Goal: Task Accomplishment & Management: Complete application form

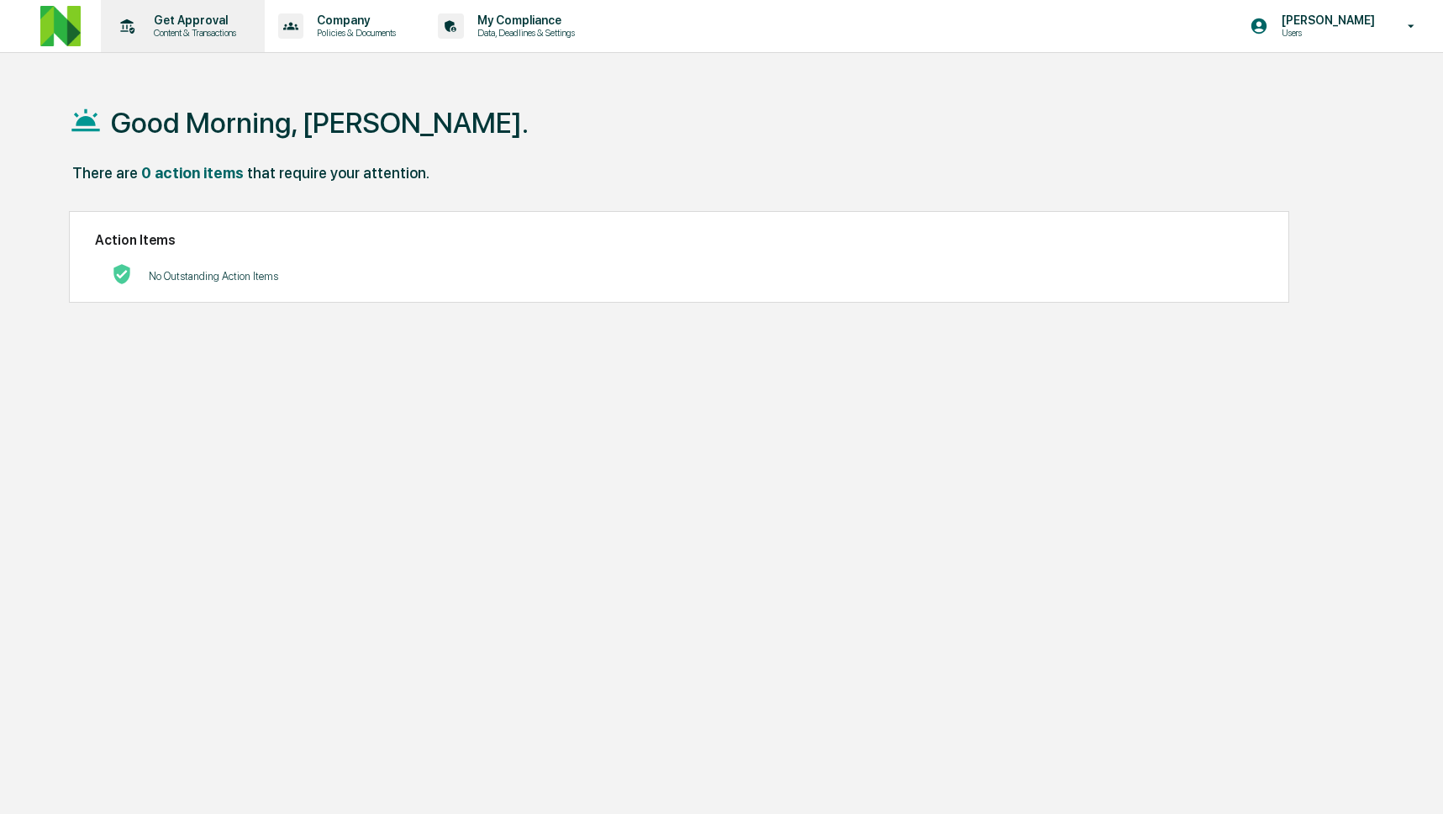
click at [210, 23] on p "Get Approval" at bounding box center [192, 19] width 104 height 13
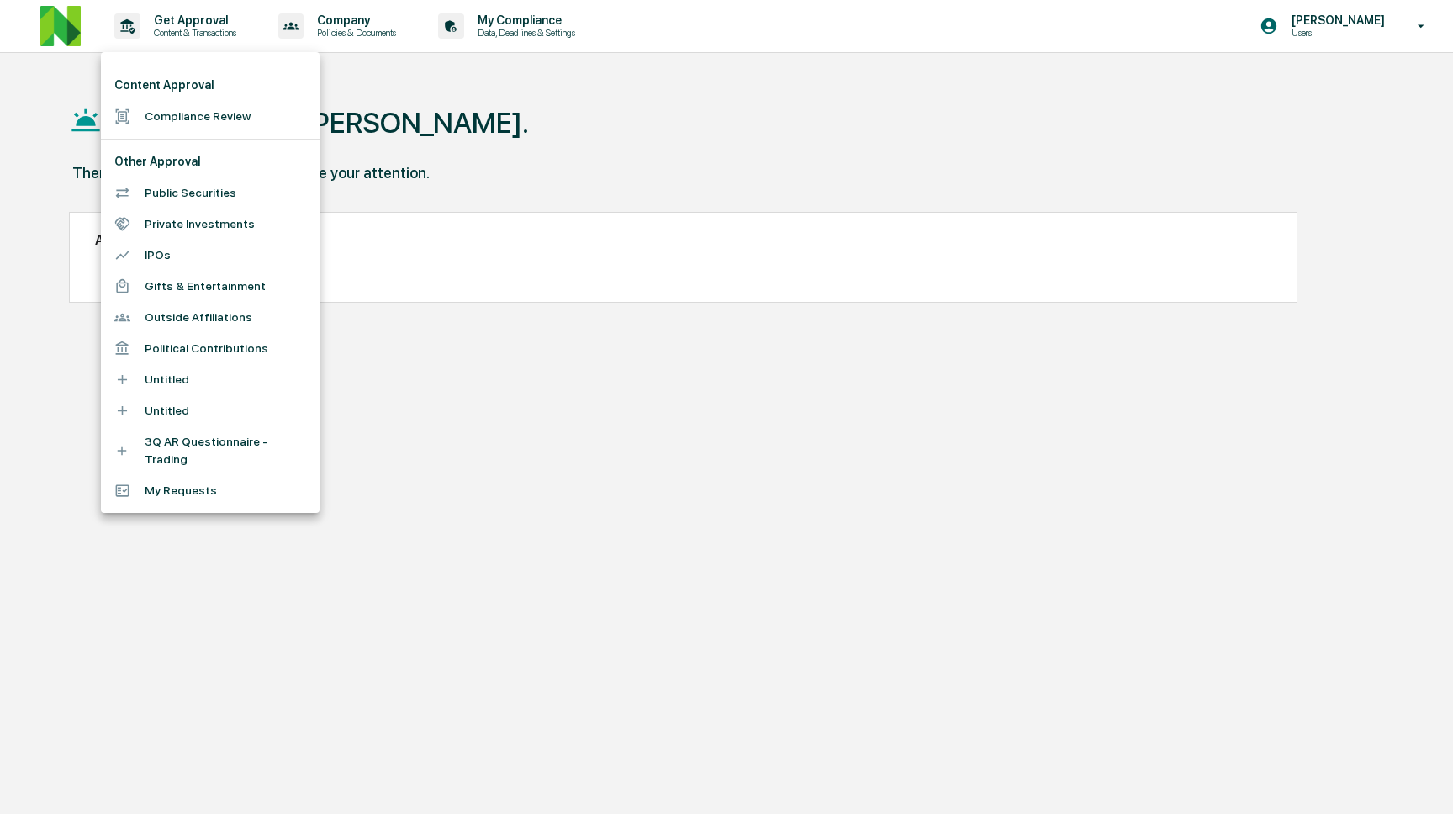
click at [214, 119] on li "Compliance Review" at bounding box center [210, 116] width 219 height 31
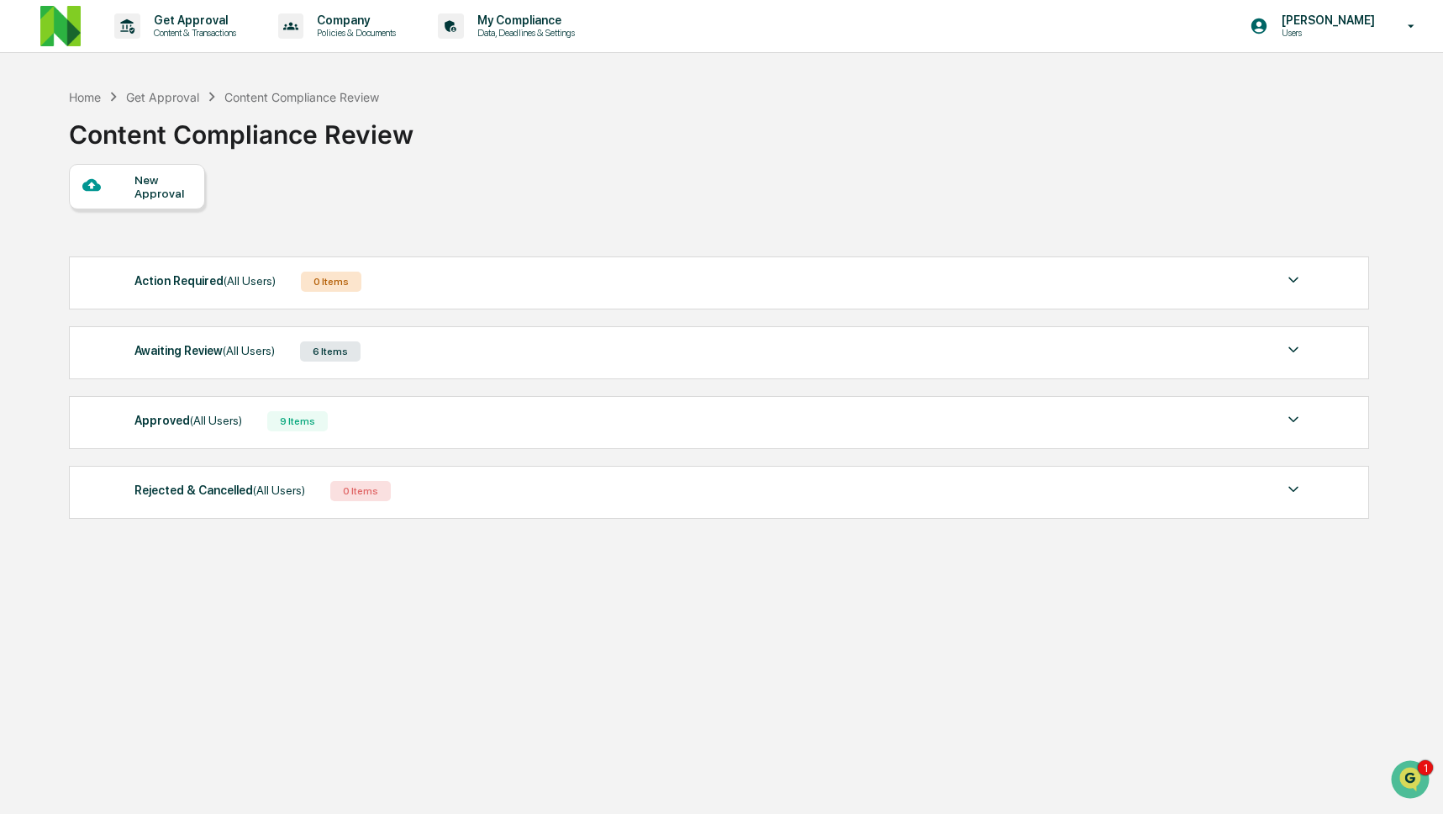
click at [502, 363] on div "Awaiting Review (All Users) 6 Items" at bounding box center [718, 352] width 1169 height 24
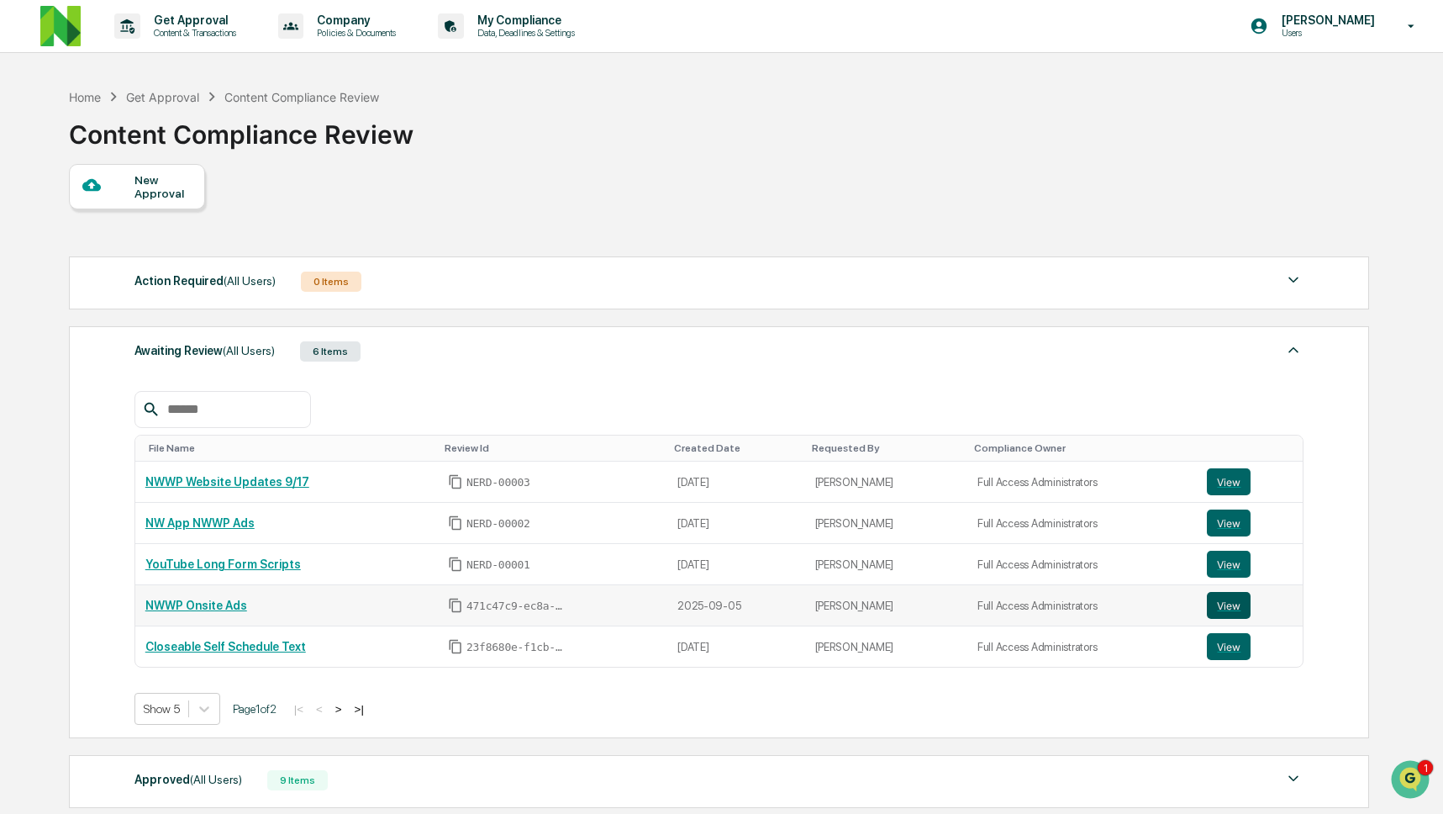
click at [1237, 609] on button "View" at bounding box center [1229, 605] width 44 height 27
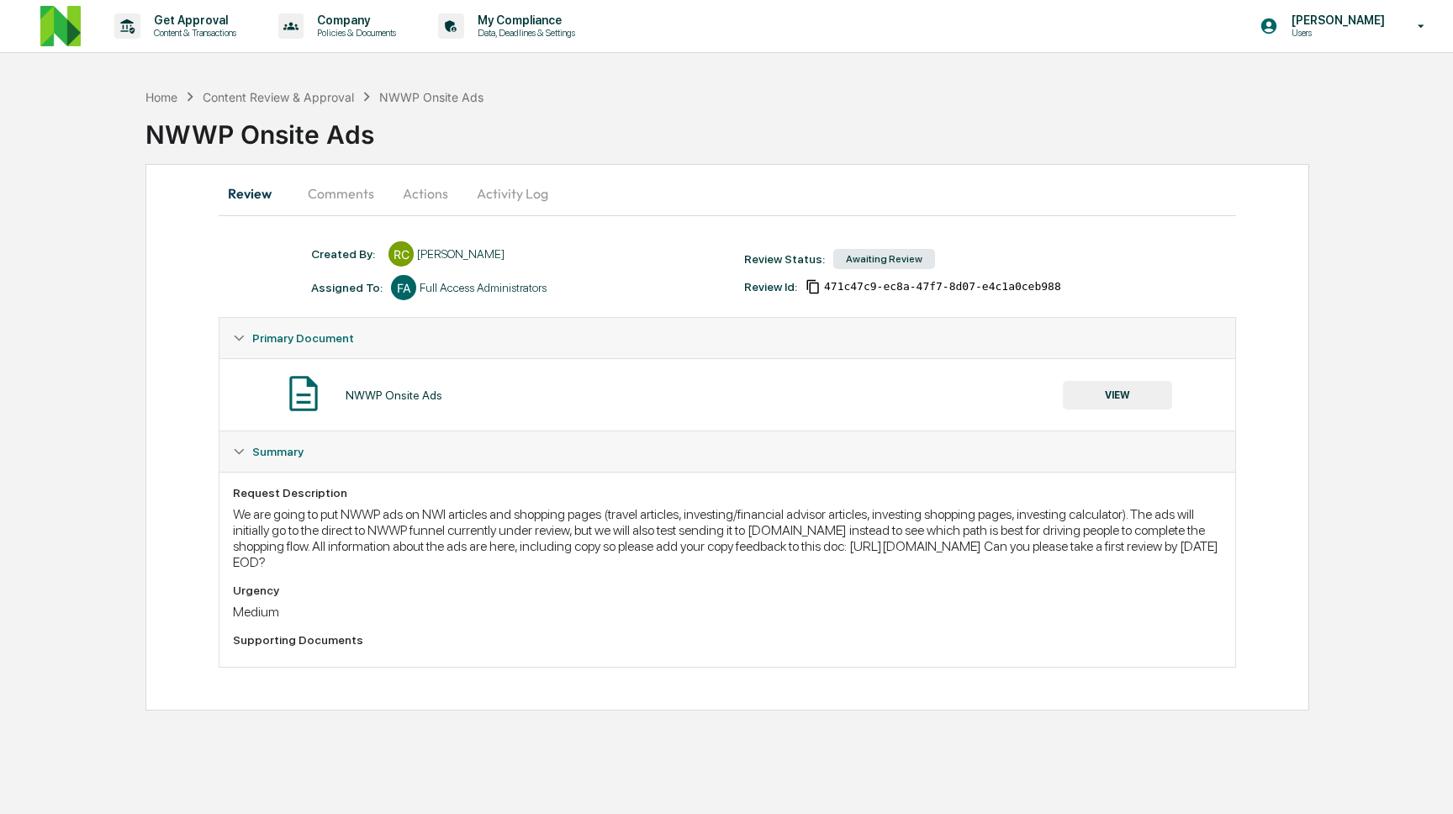
click at [340, 196] on button "Comments" at bounding box center [340, 193] width 93 height 40
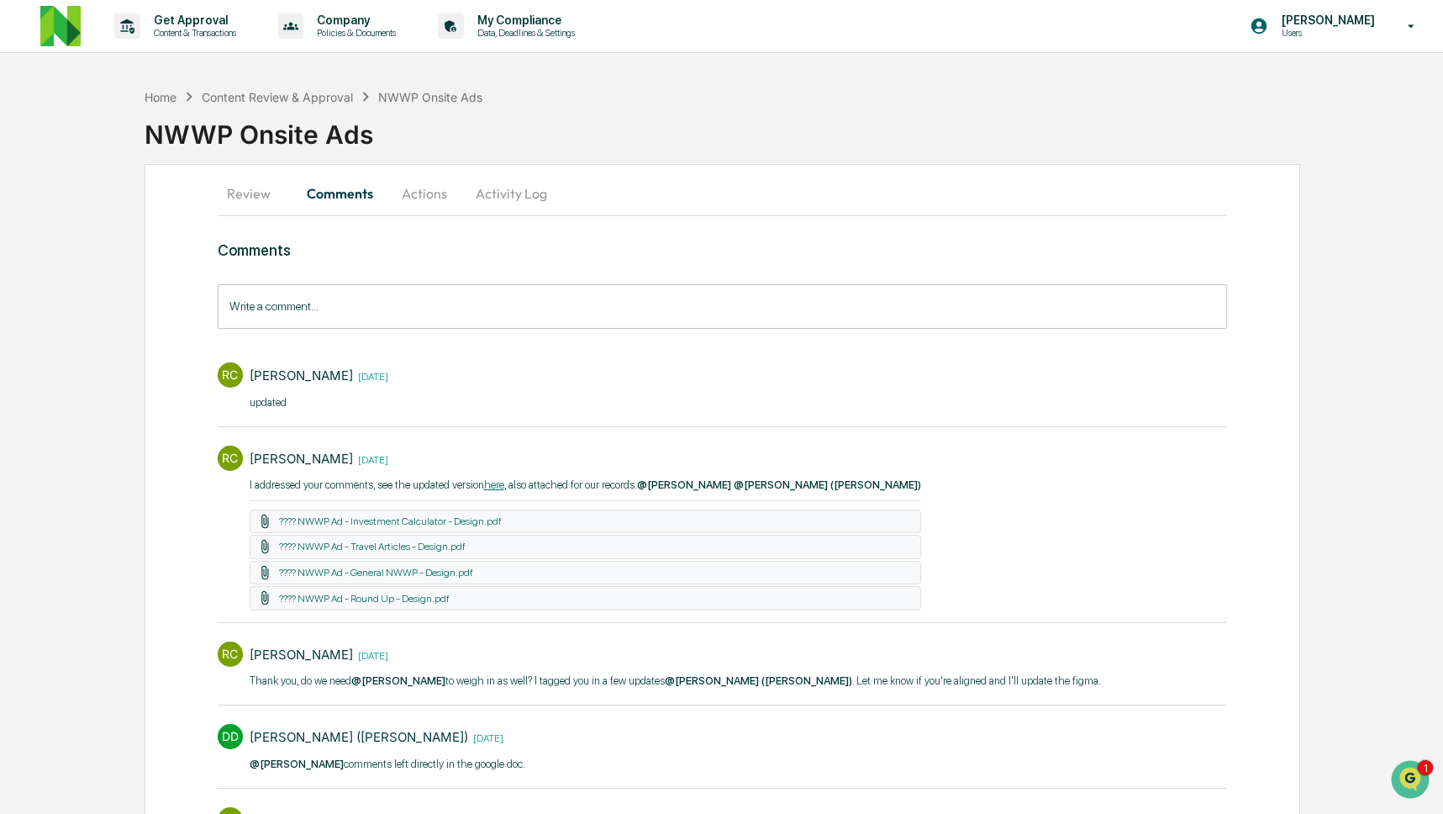
click at [387, 313] on input "Write a comment..." at bounding box center [723, 306] width 1010 height 45
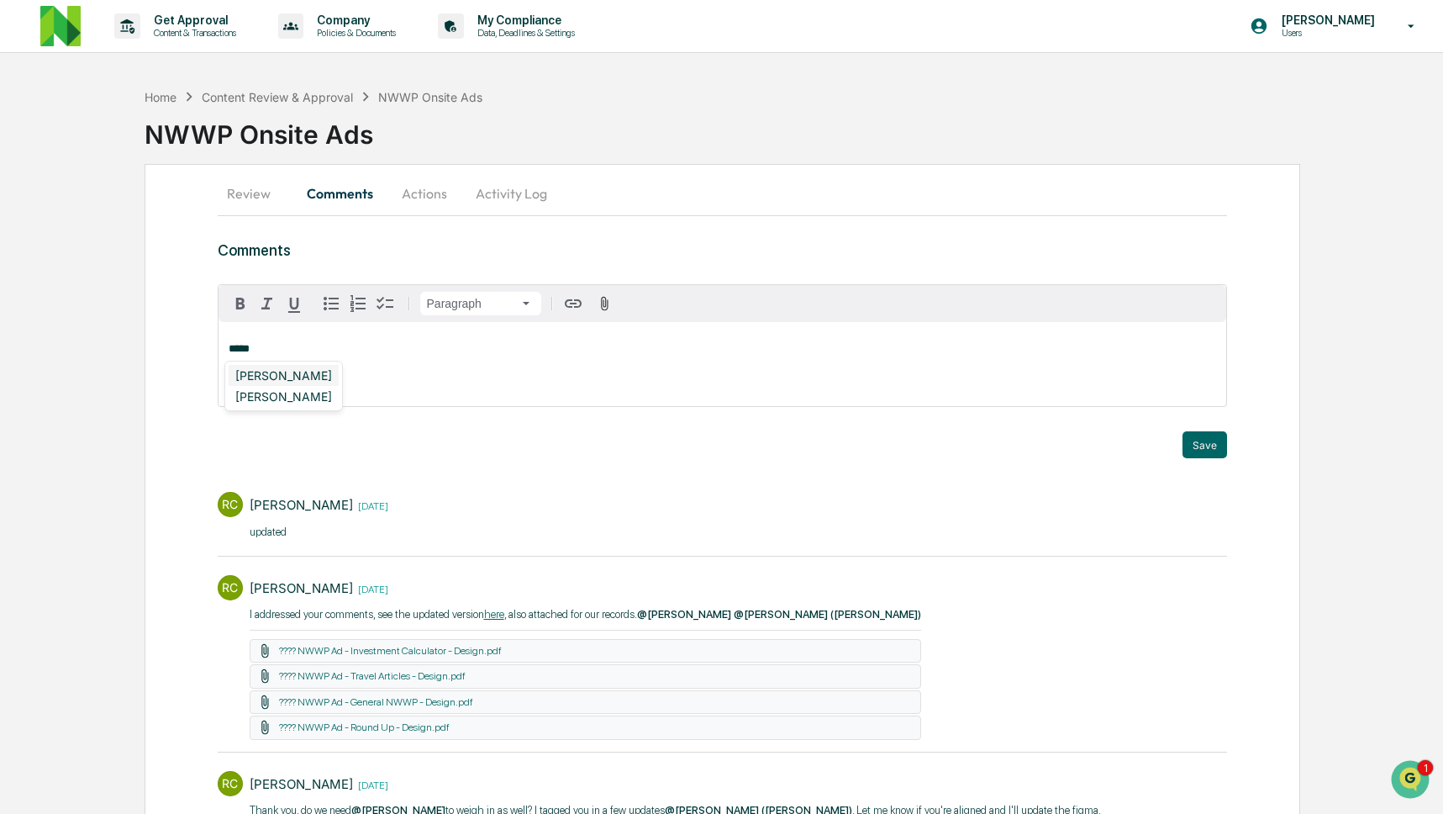
click at [301, 377] on div "Neshie Tiwari" at bounding box center [284, 375] width 110 height 21
click at [326, 375] on div "DeeAnn Mays (Dempsey)" at bounding box center [338, 375] width 219 height 21
click at [322, 375] on div "Christopher Dingler" at bounding box center [284, 375] width 110 height 21
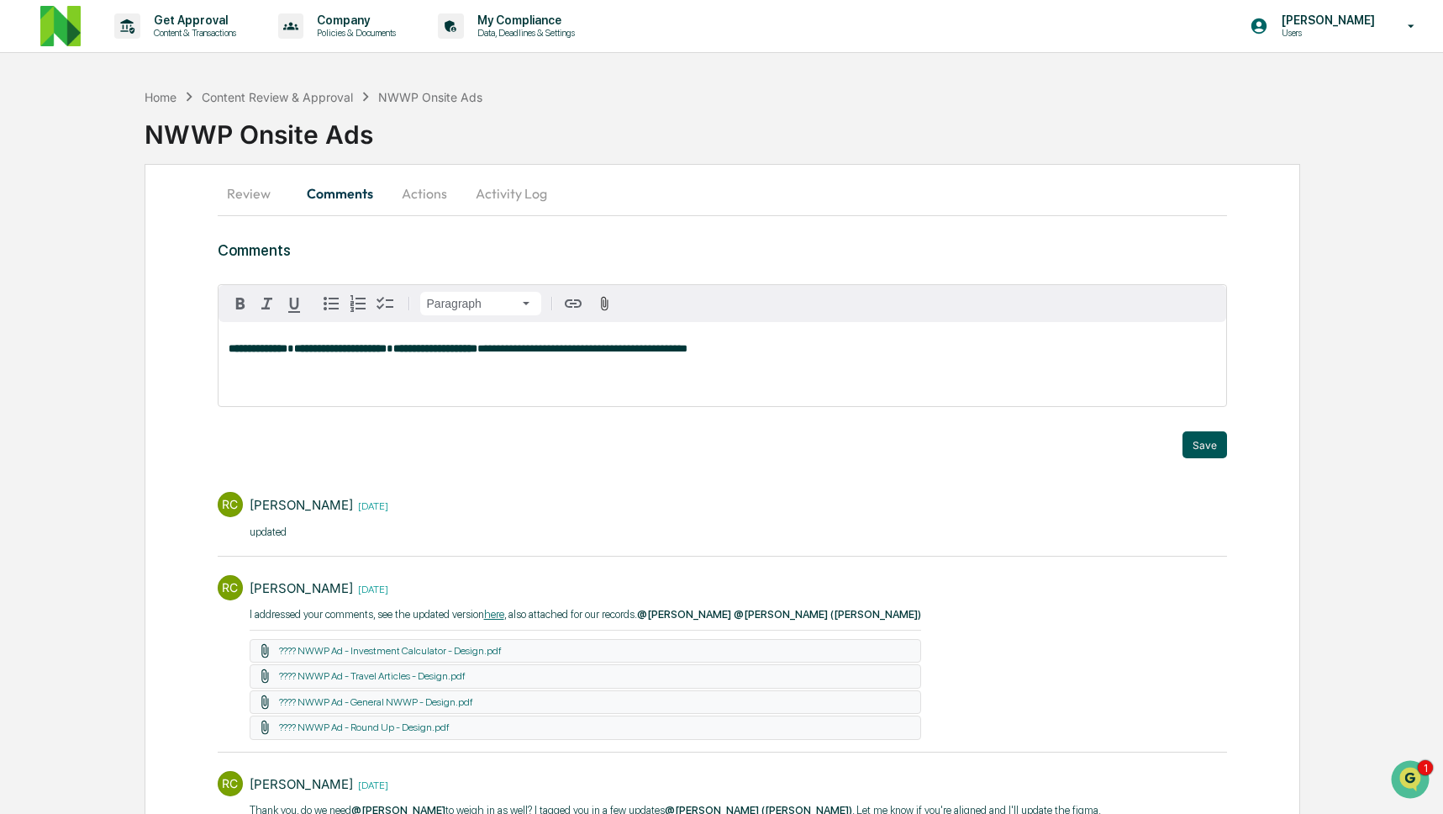
click at [1205, 446] on button "Save" at bounding box center [1205, 444] width 45 height 27
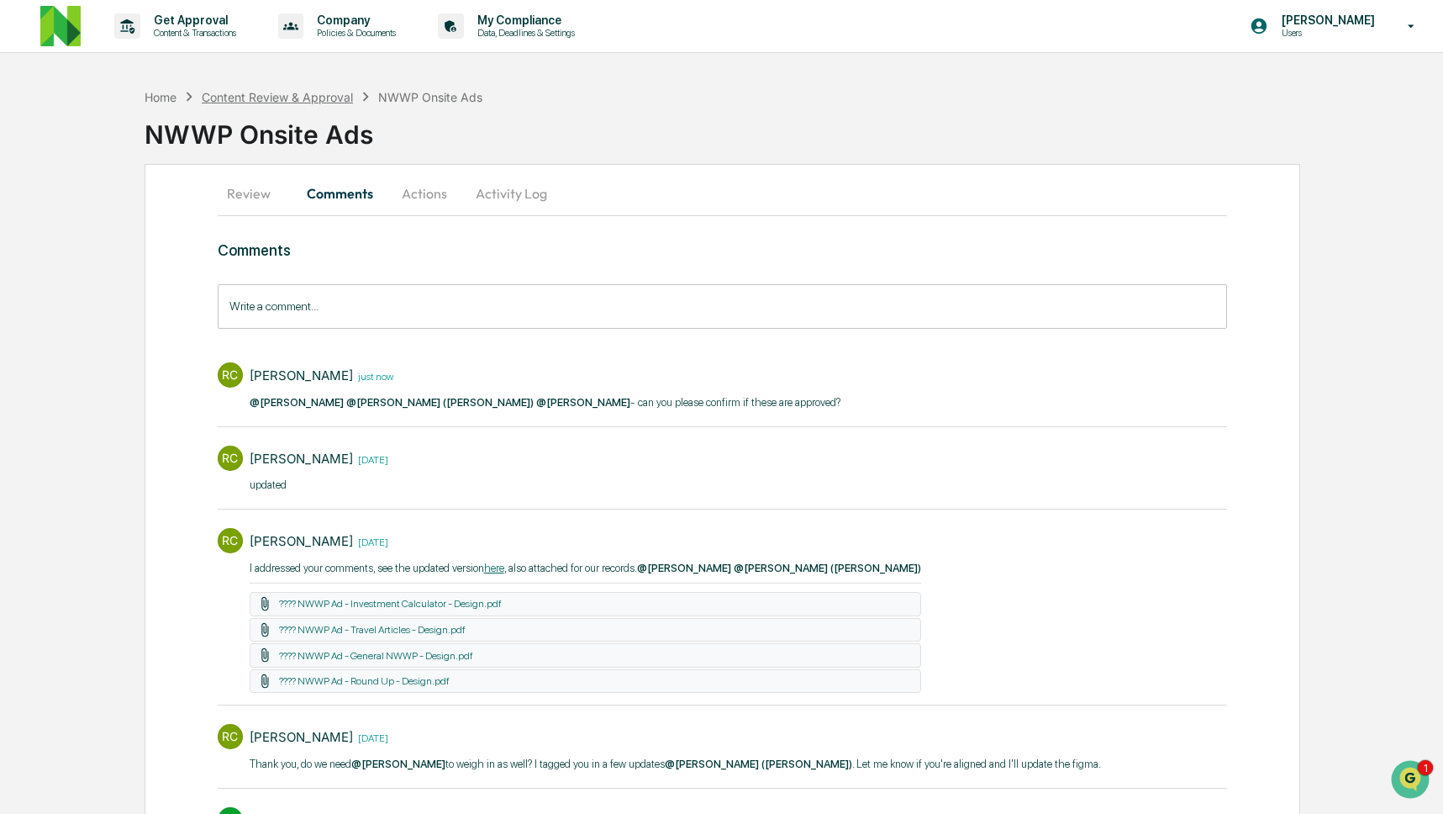
click at [266, 98] on div "Content Review & Approval" at bounding box center [277, 97] width 151 height 14
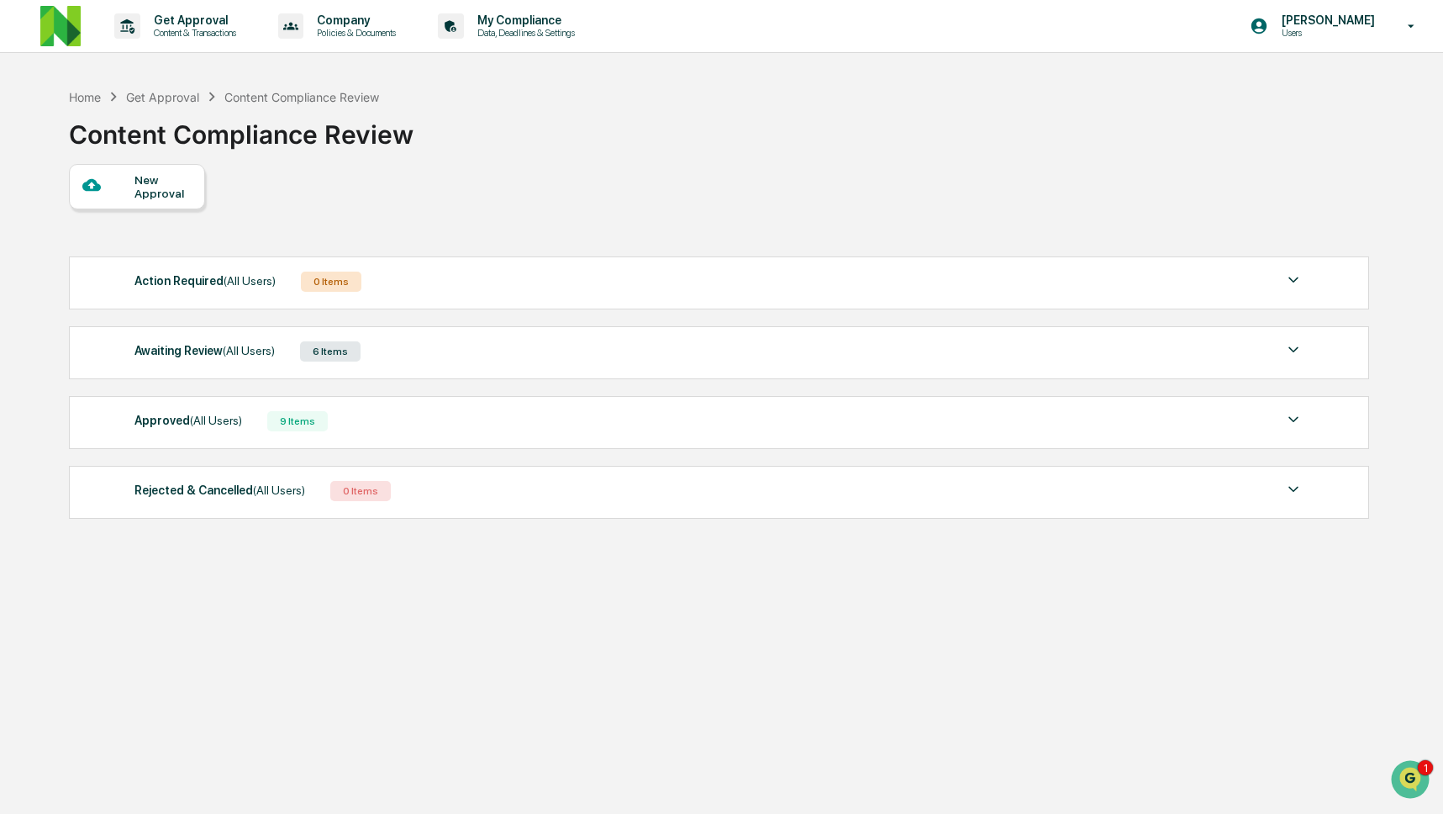
click at [275, 349] on span "(All Users)" at bounding box center [249, 350] width 52 height 13
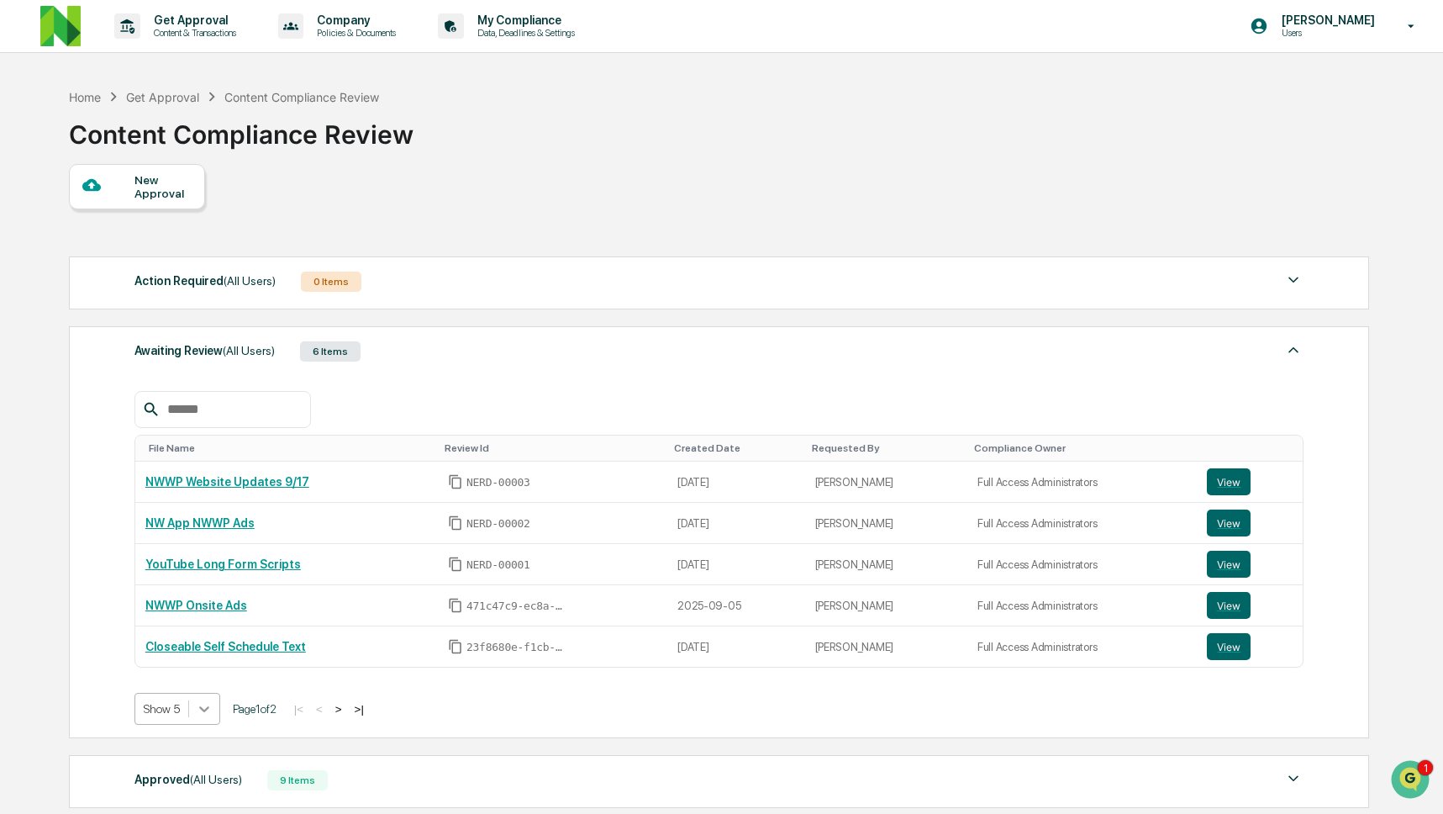
click at [196, 710] on body "Get Approval Content & Transactions Company Policies & Documents My Compliance …" at bounding box center [721, 508] width 1443 height 1016
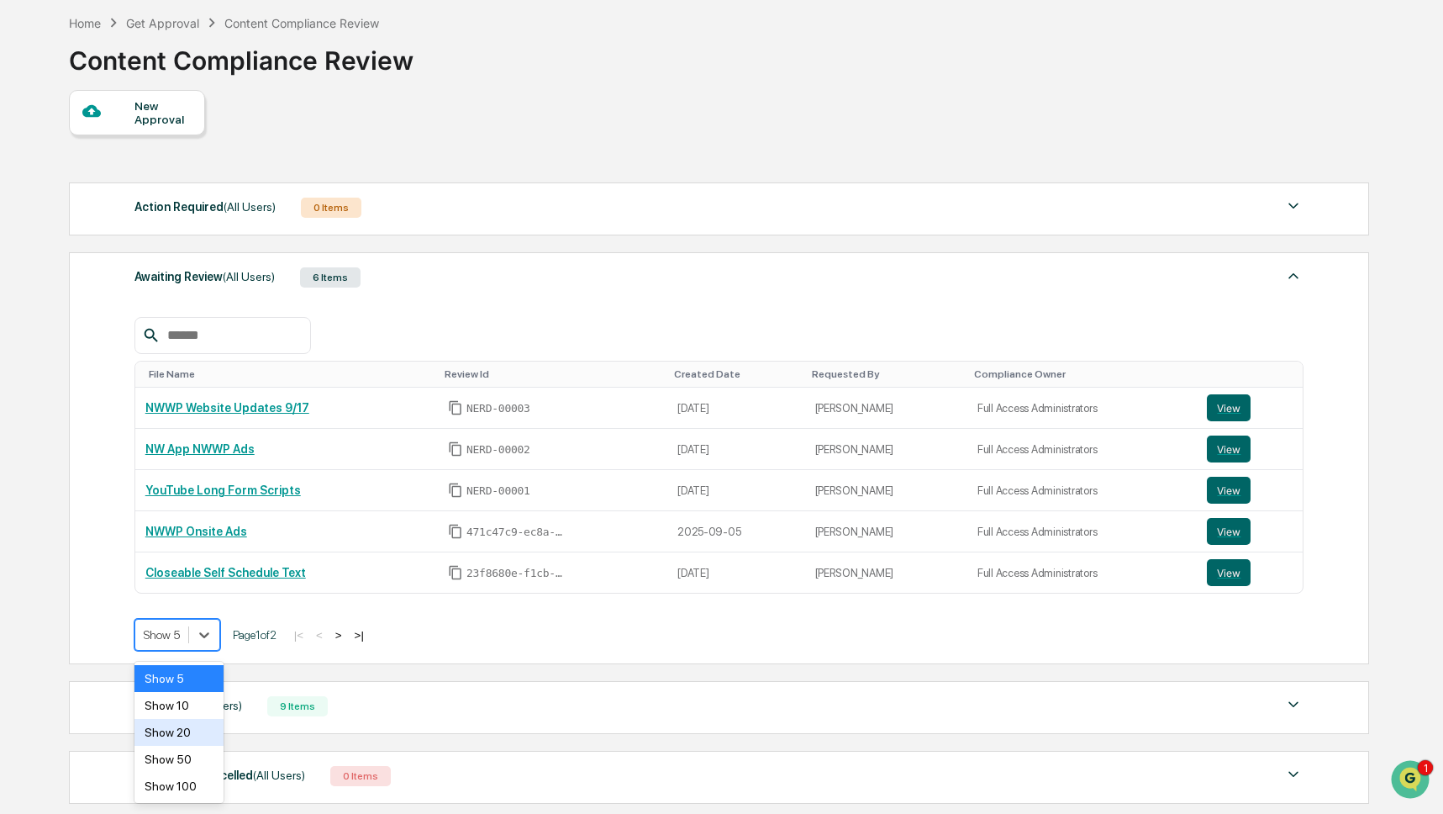
click at [198, 722] on div "Show 20" at bounding box center [178, 732] width 89 height 27
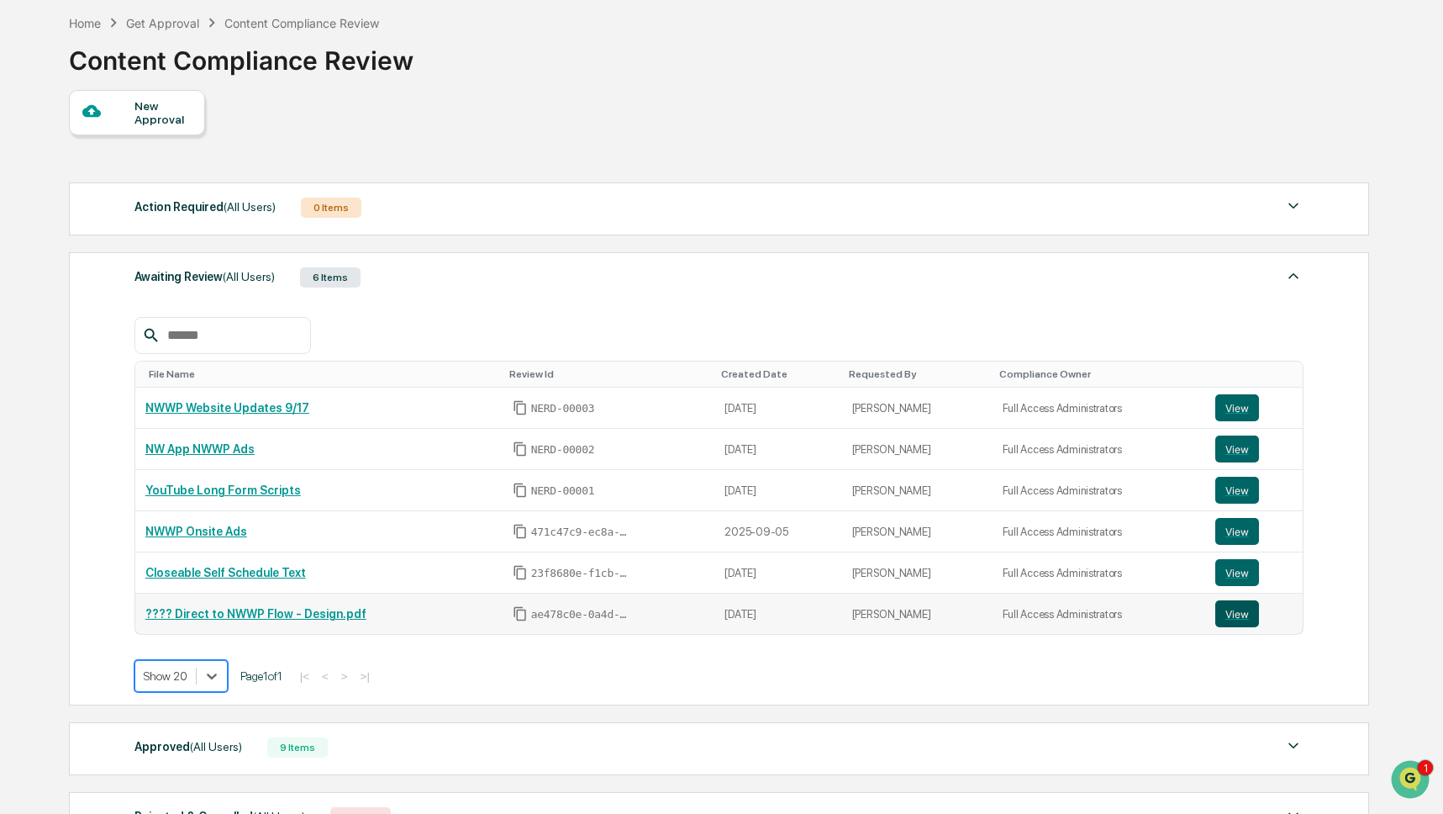
click at [1234, 621] on button "View" at bounding box center [1238, 613] width 44 height 27
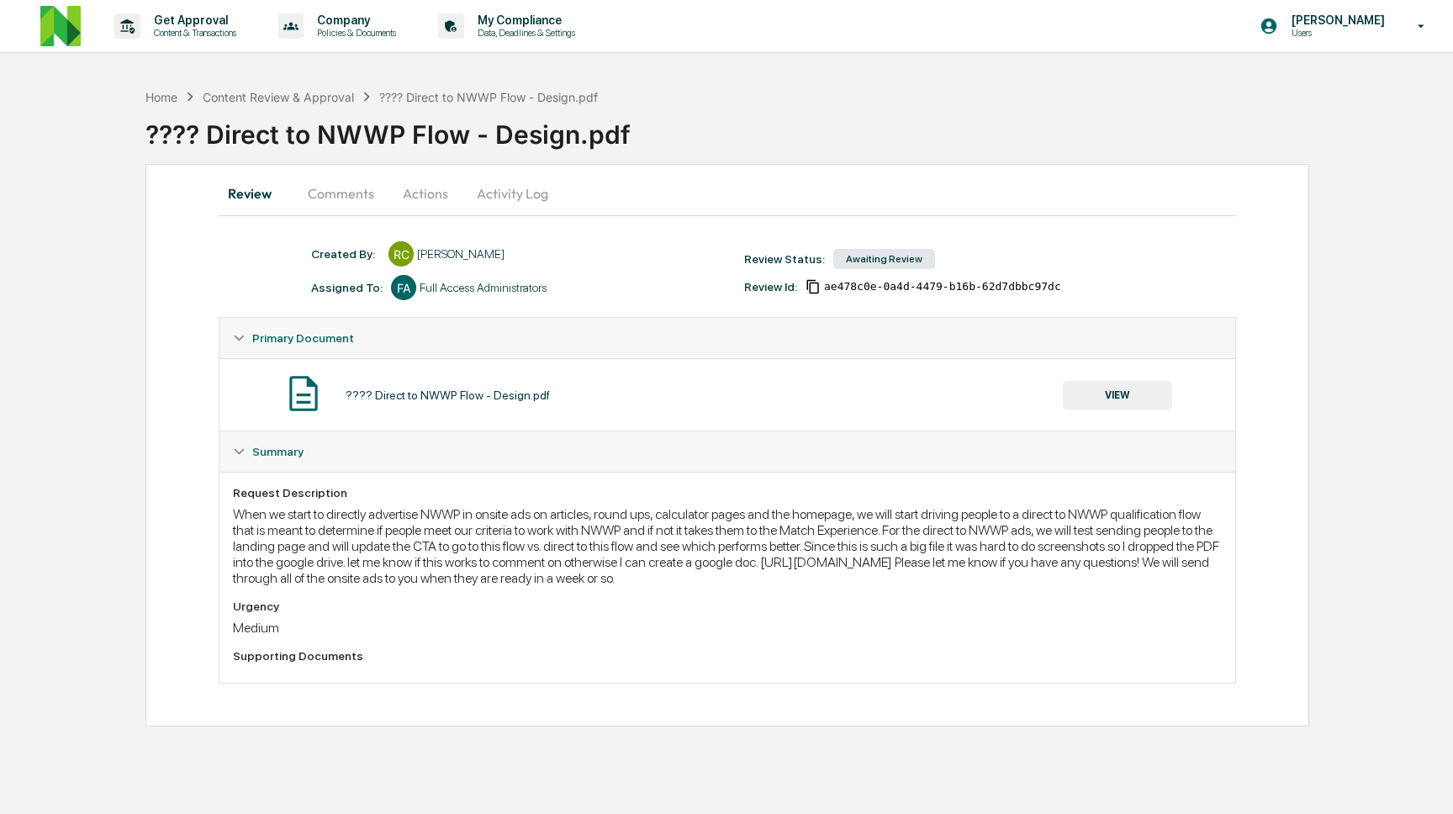
click at [350, 189] on button "Comments" at bounding box center [340, 193] width 93 height 40
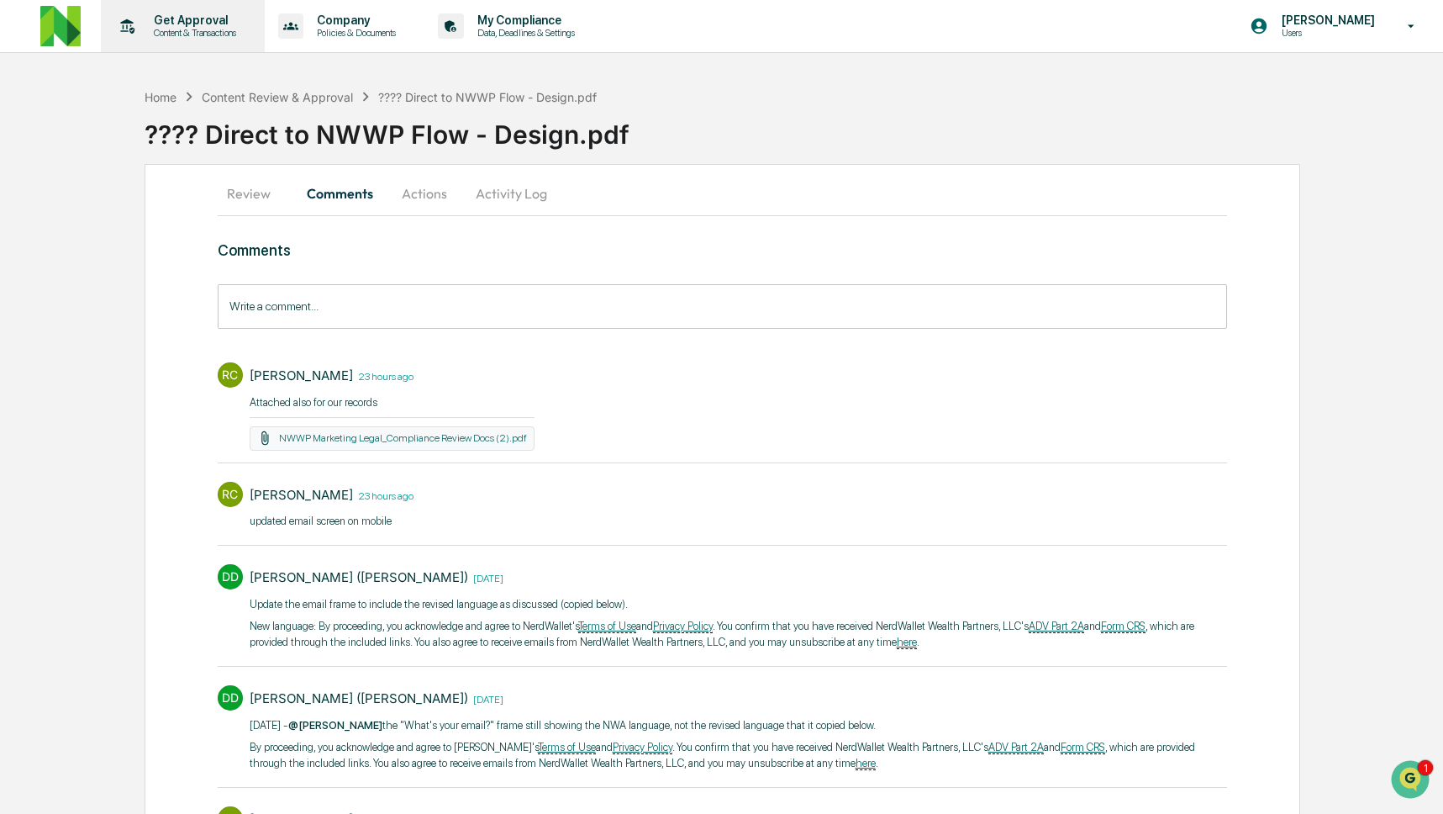
click at [176, 39] on div "Get Approval Content & Transactions" at bounding box center [181, 26] width 147 height 52
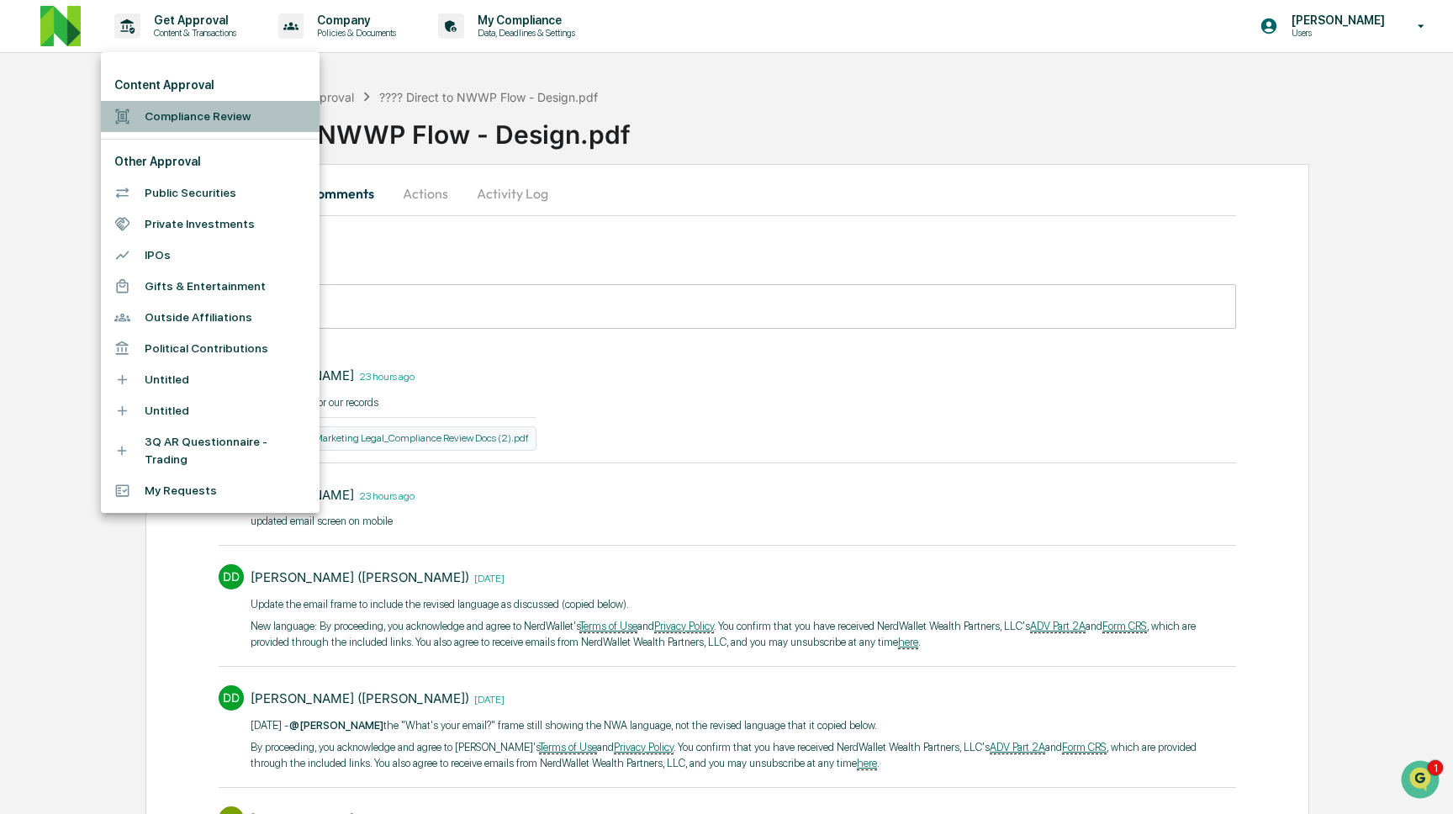
click at [195, 116] on li "Compliance Review" at bounding box center [210, 116] width 219 height 31
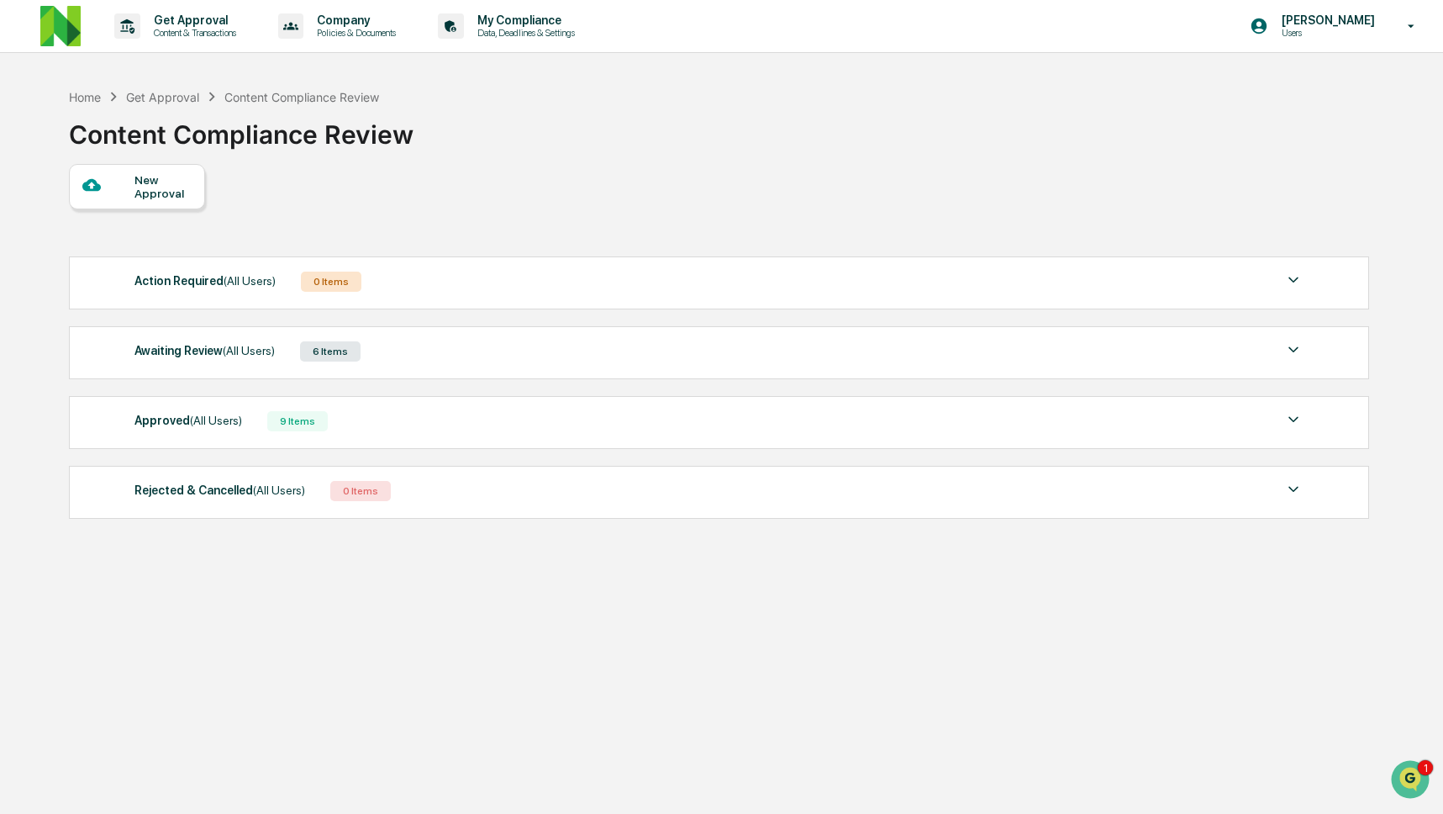
click at [222, 368] on div "Awaiting Review (All Users) 6 Items File Name Review Id Created Date Requested …" at bounding box center [719, 352] width 1300 height 53
click at [229, 351] on span "(All Users)" at bounding box center [249, 350] width 52 height 13
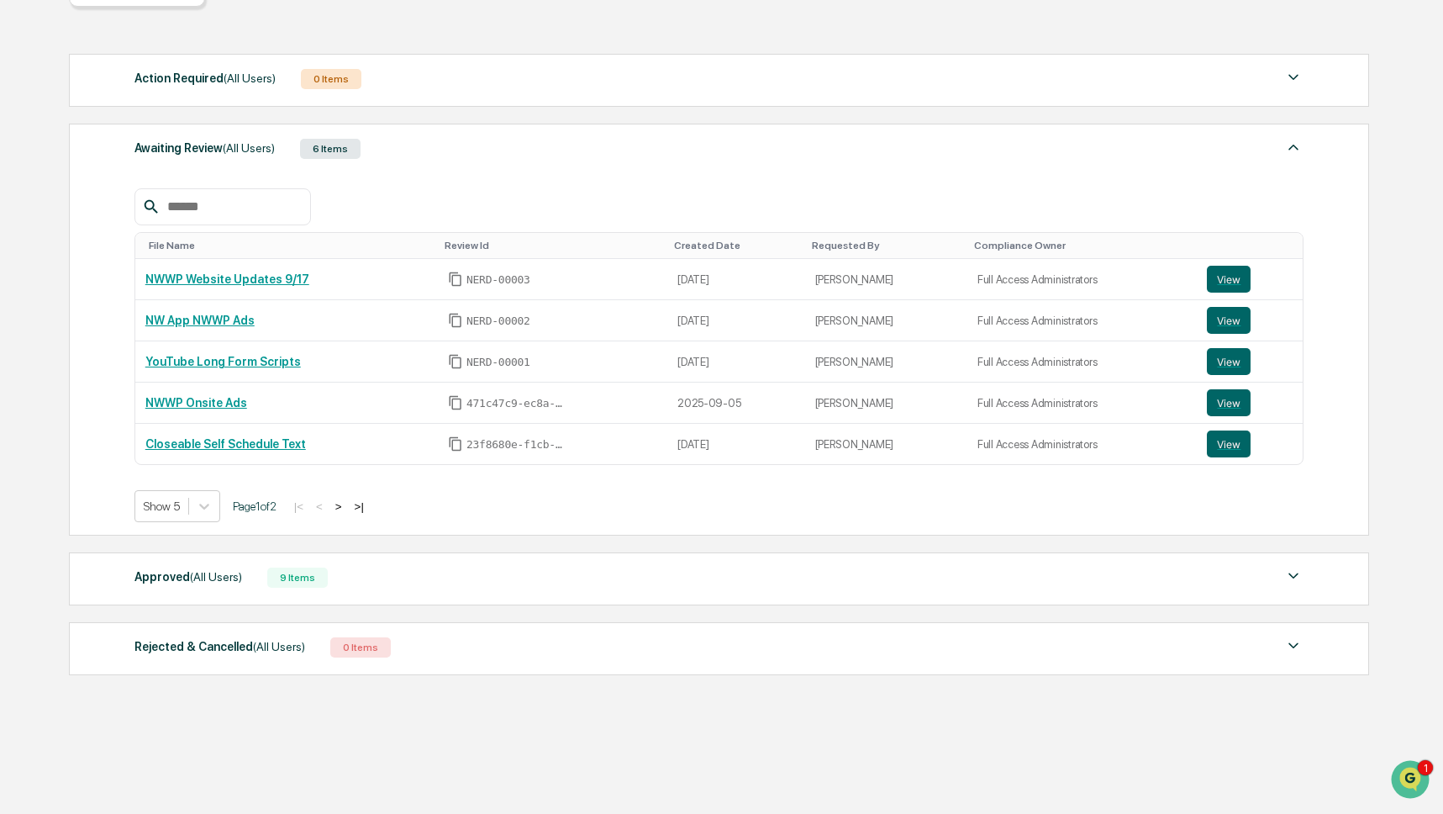
scroll to position [208, 0]
click at [397, 574] on div "Approved (All Users) 9 Items" at bounding box center [718, 578] width 1169 height 24
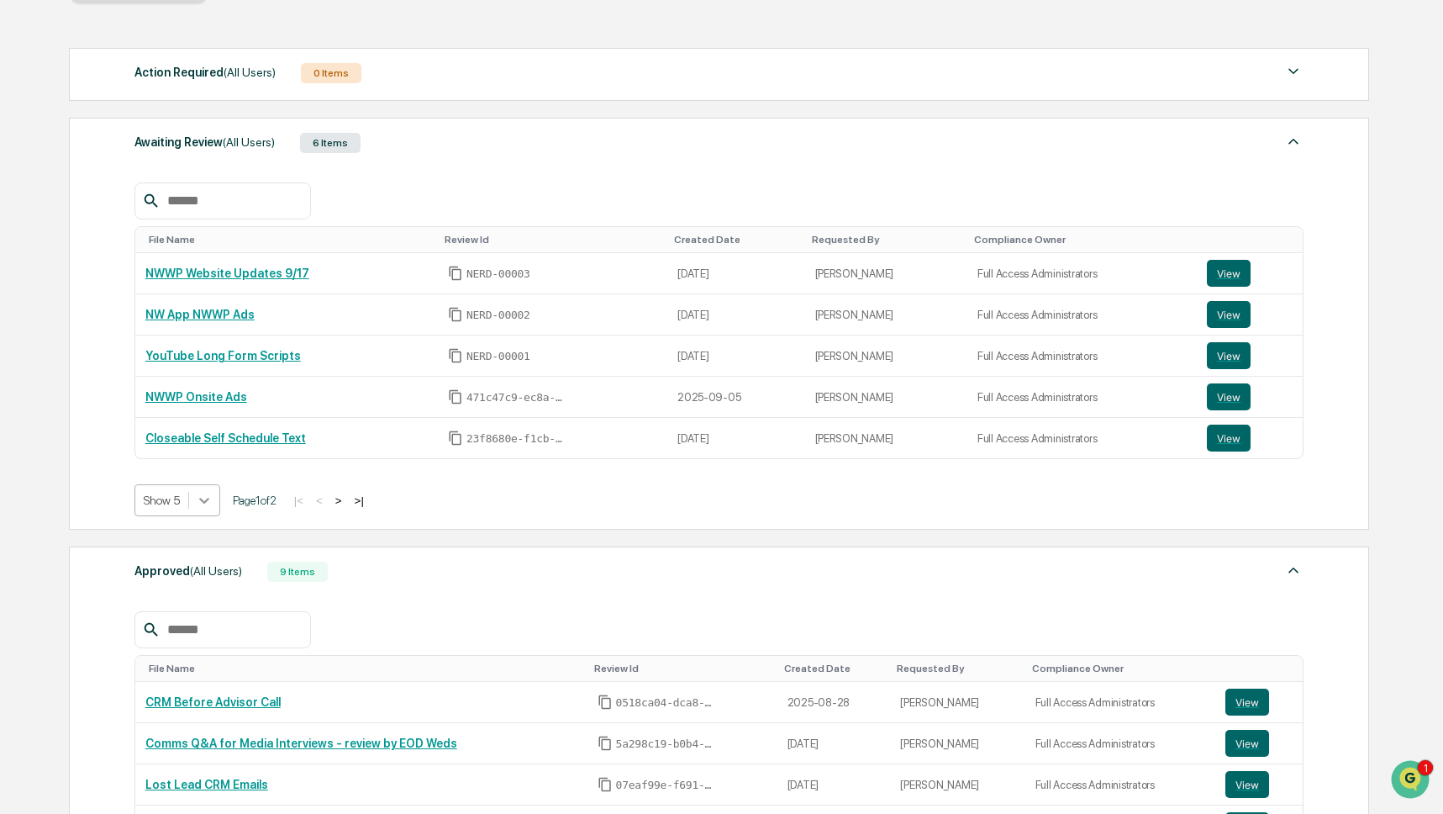
click at [213, 505] on icon at bounding box center [204, 500] width 17 height 17
click at [187, 600] on div "Show 20" at bounding box center [178, 597] width 89 height 27
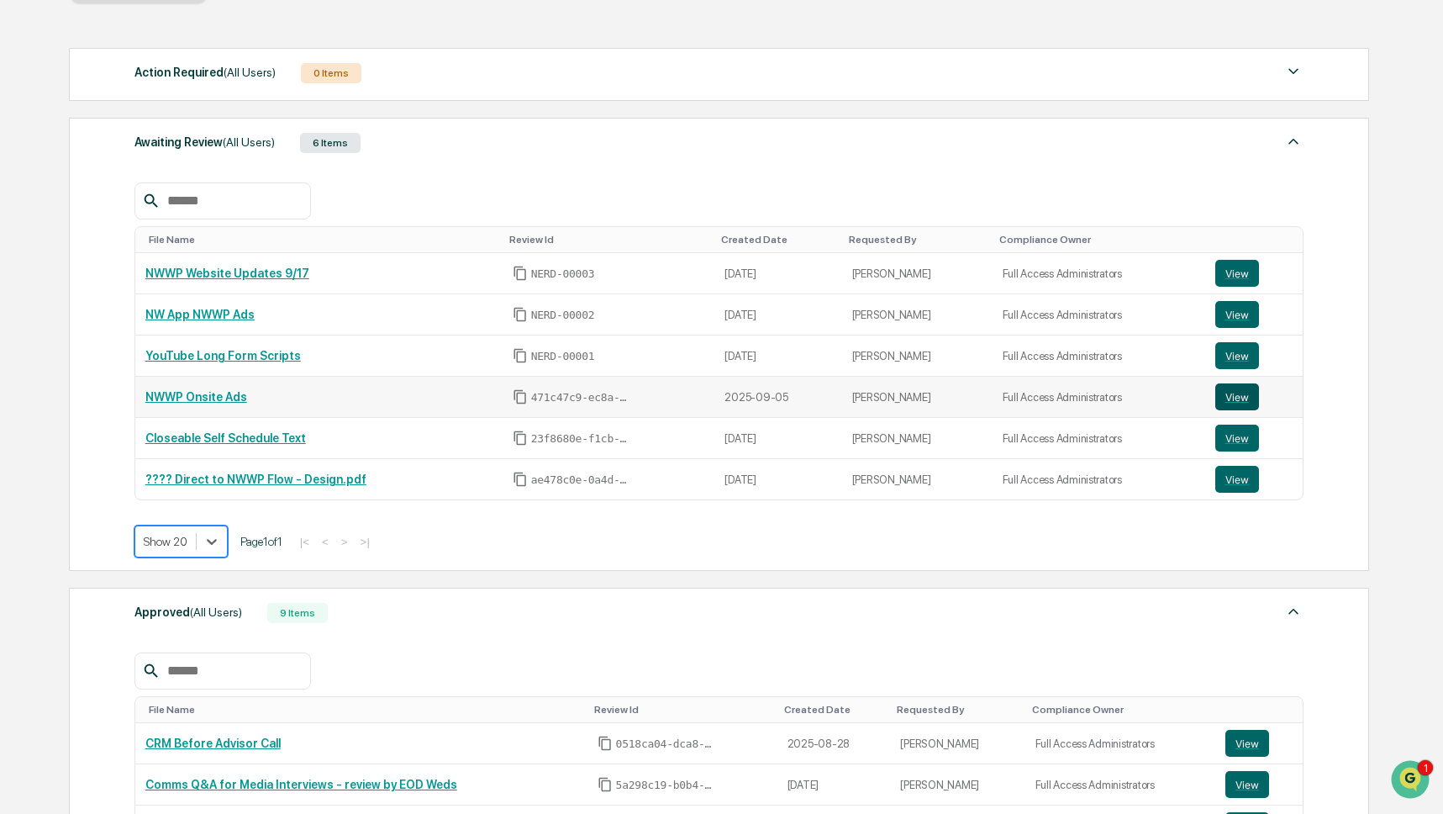
click at [1236, 397] on button "View" at bounding box center [1238, 396] width 44 height 27
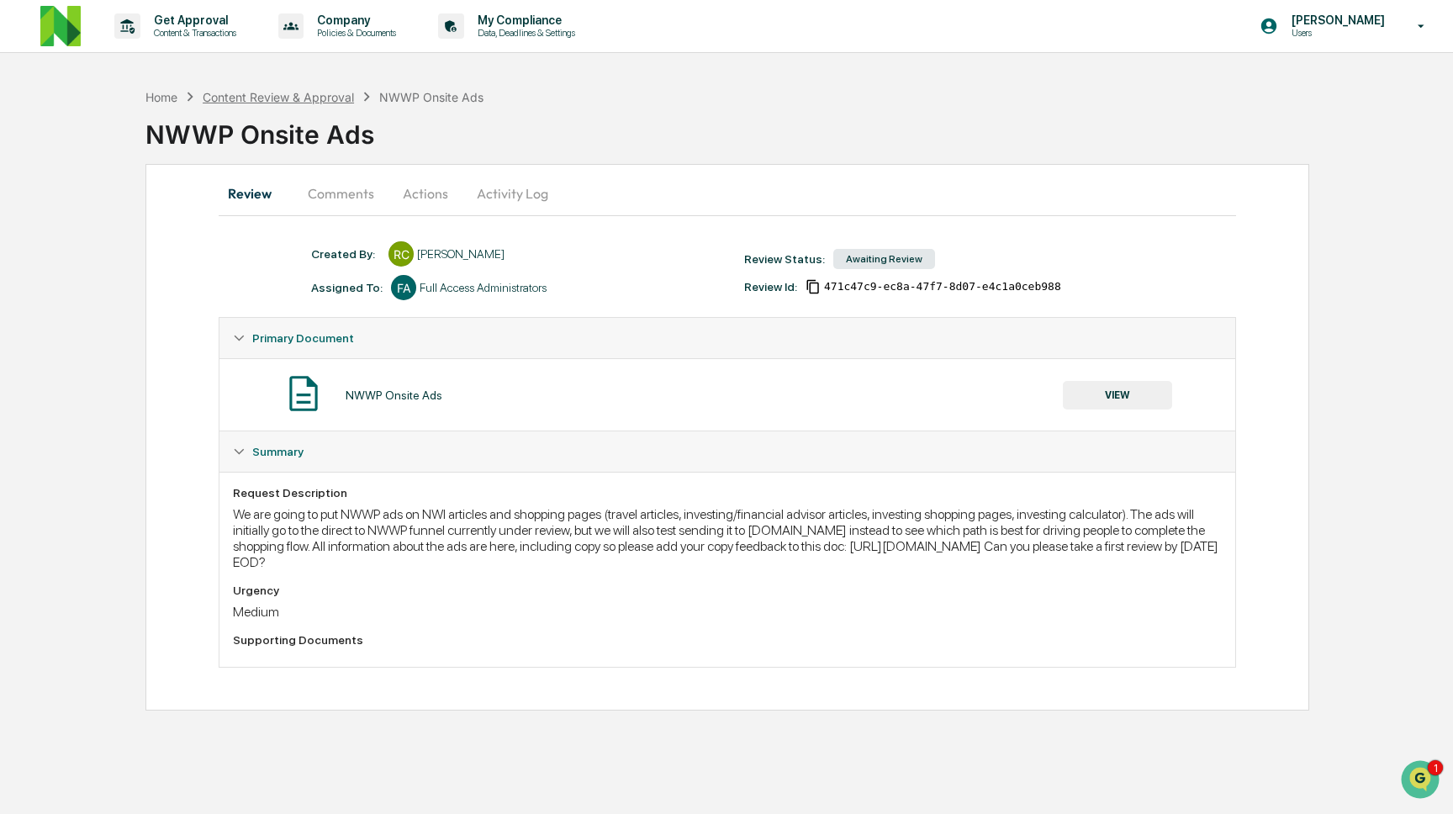
click at [260, 93] on div "Content Review & Approval" at bounding box center [278, 97] width 151 height 14
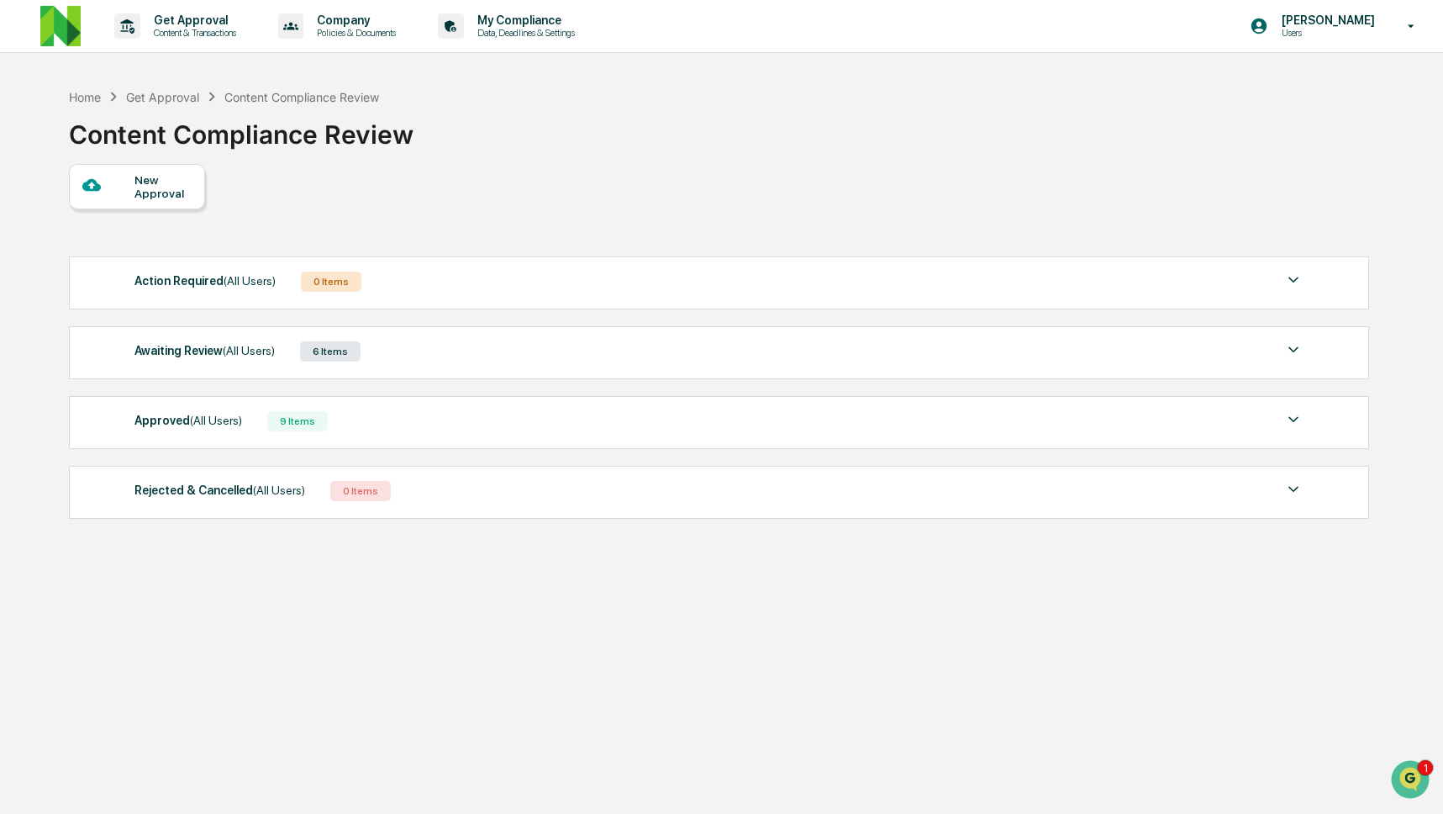
click at [260, 341] on div "Awaiting Review (All Users) 6 Items File Name Review Id Created Date Requested …" at bounding box center [719, 352] width 1300 height 53
click at [258, 347] on span "(All Users)" at bounding box center [249, 350] width 52 height 13
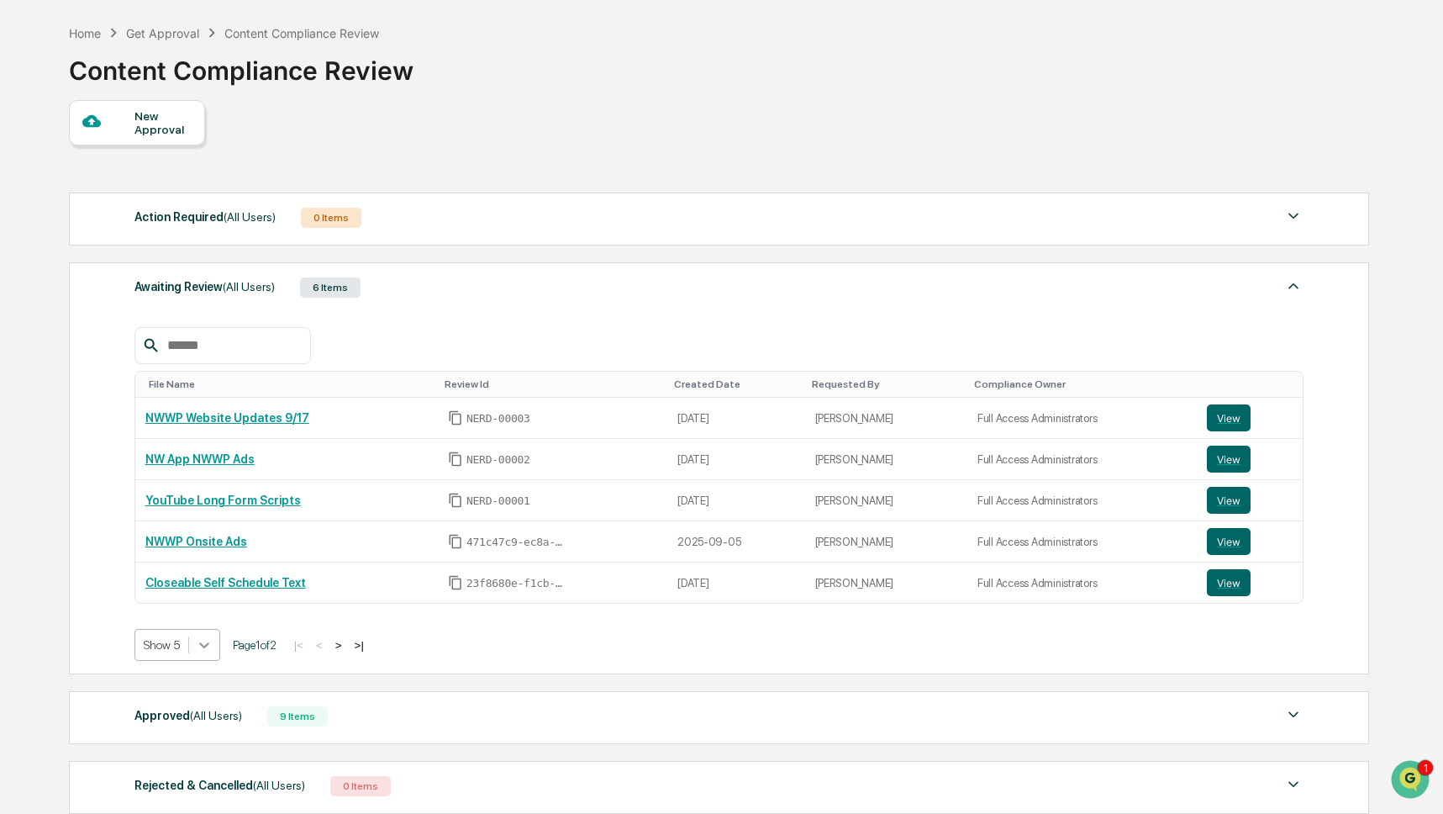
click at [203, 660] on div "Awaiting Review (All Users) 6 Items File Name Review Id Created Date Requested …" at bounding box center [719, 468] width 1300 height 412
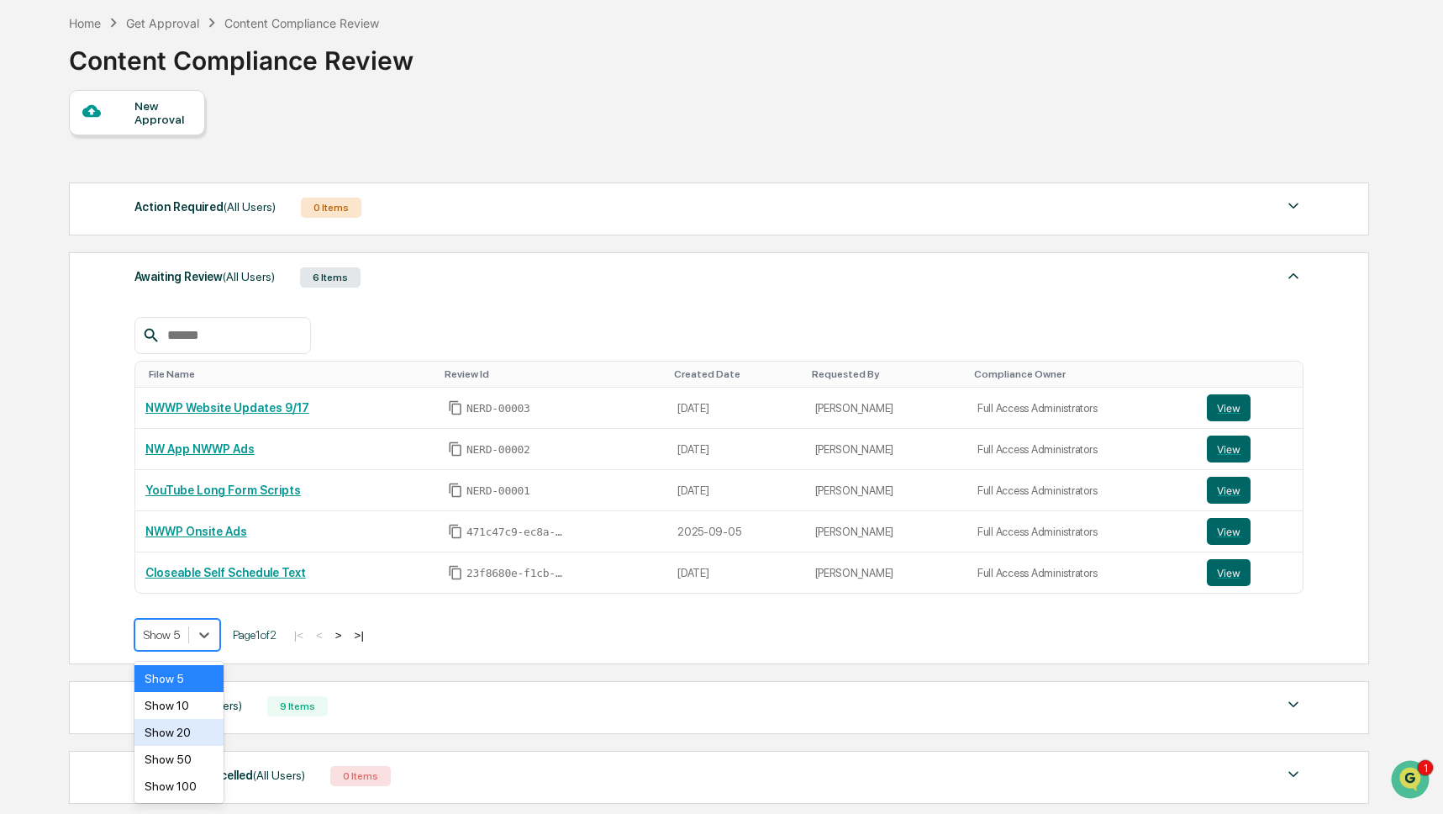
click at [192, 725] on div "Show 20" at bounding box center [178, 732] width 89 height 27
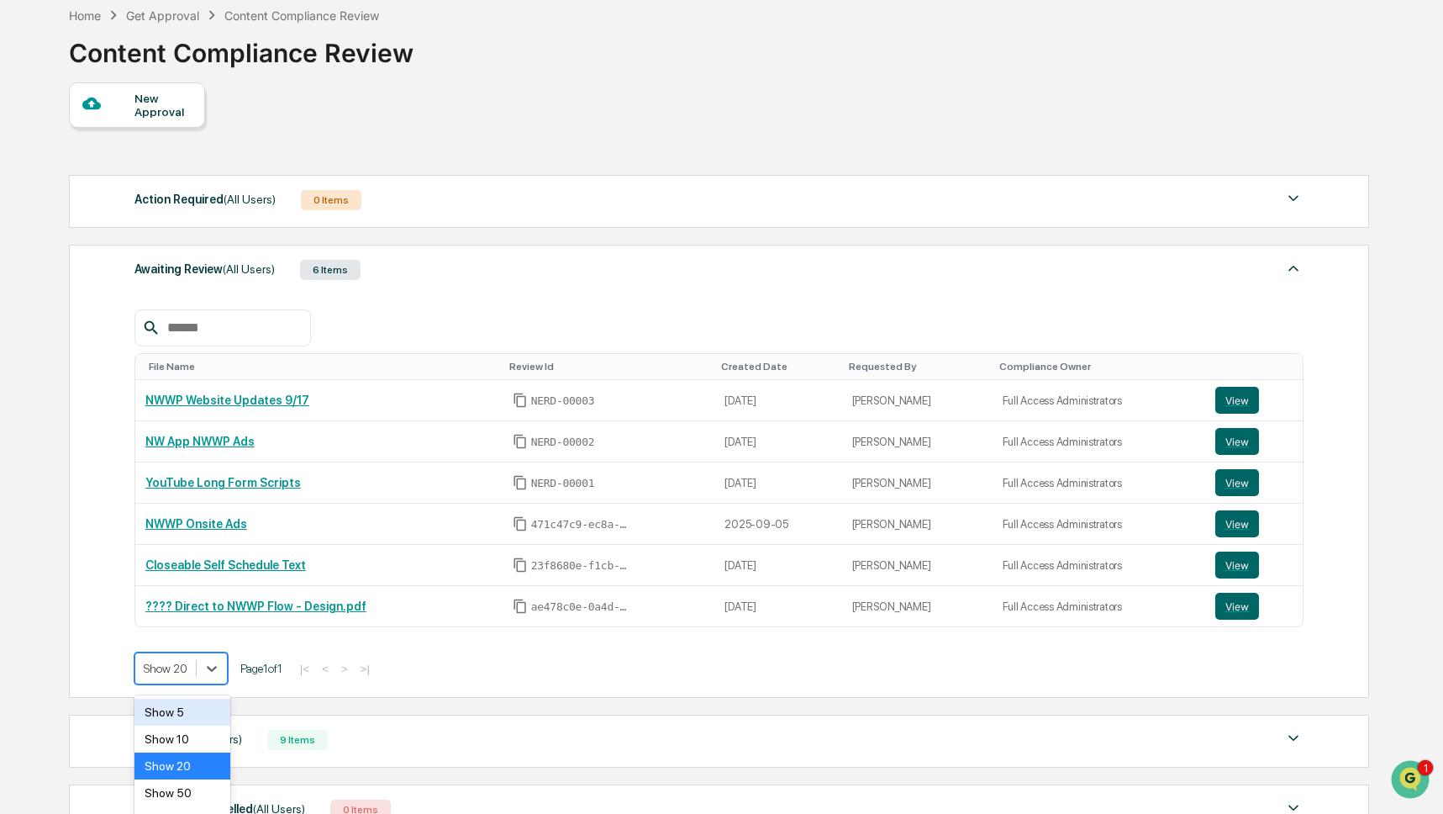
scroll to position [115, 0]
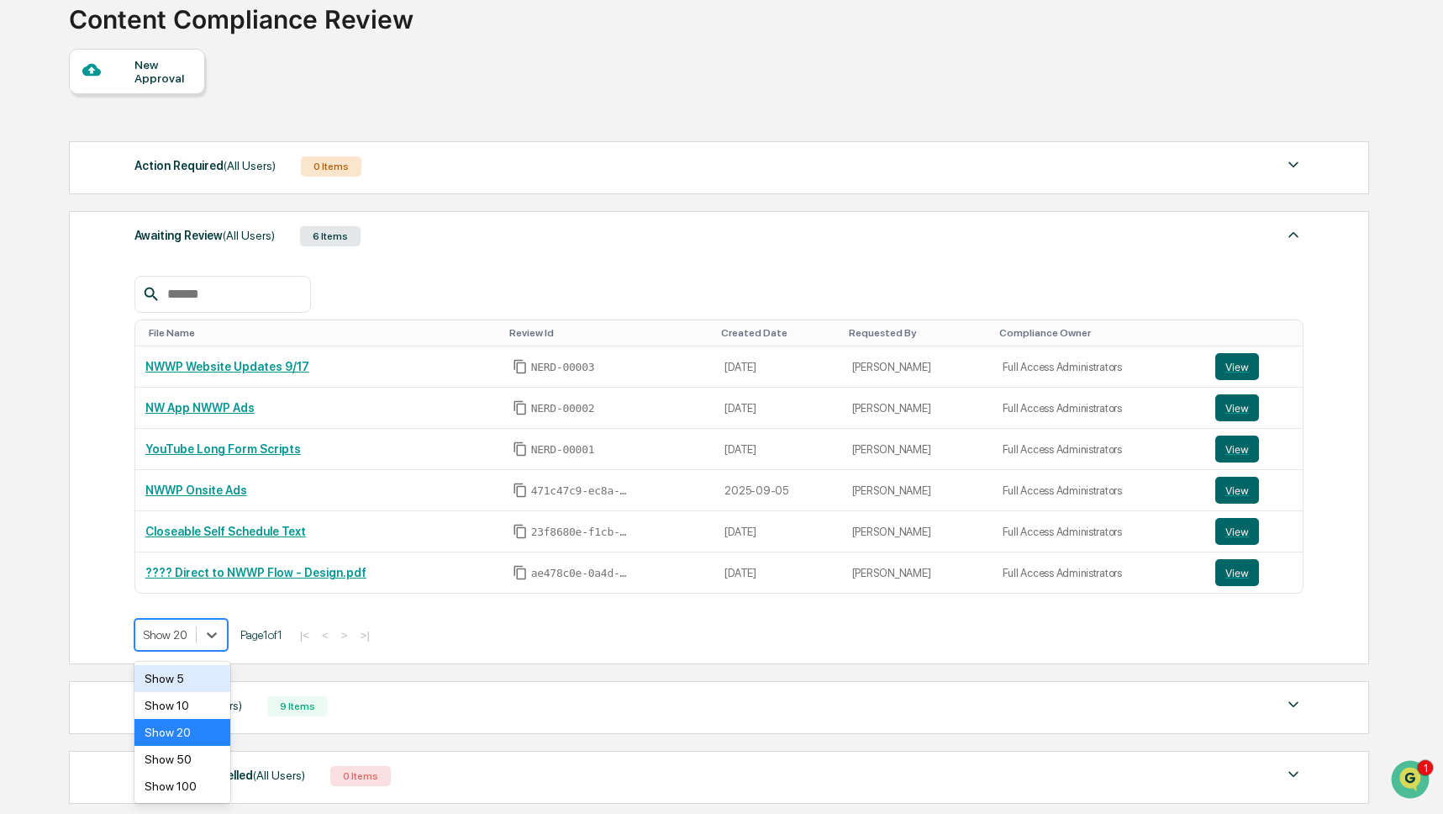
click at [198, 674] on body "Get Approval Content & Transactions Company Policies & Documents My Compliance …" at bounding box center [721, 413] width 1443 height 1057
click at [190, 777] on div "Show 100" at bounding box center [182, 786] width 97 height 27
click at [1247, 408] on button "View" at bounding box center [1238, 407] width 44 height 27
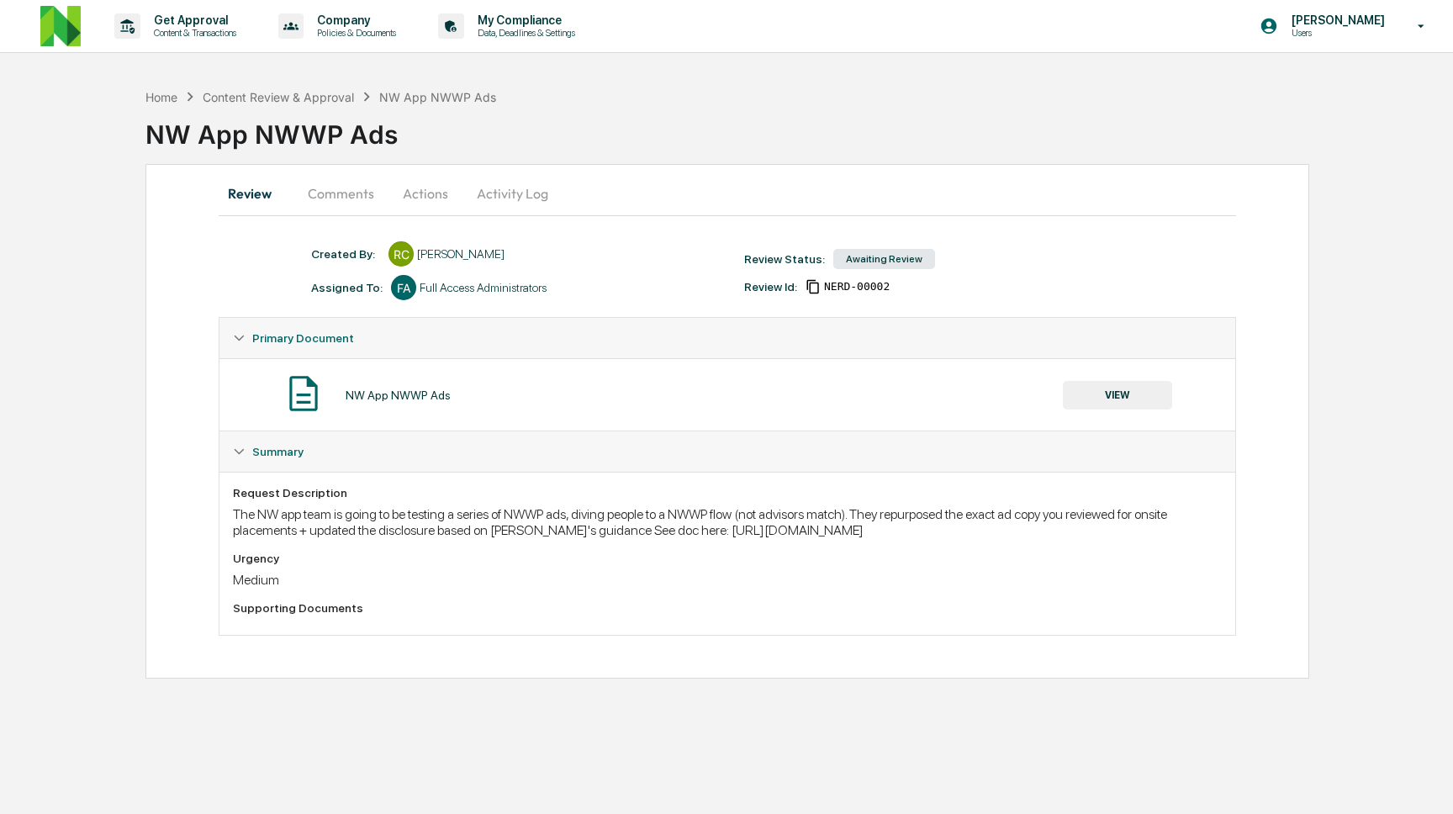
click at [357, 200] on button "Comments" at bounding box center [340, 193] width 93 height 40
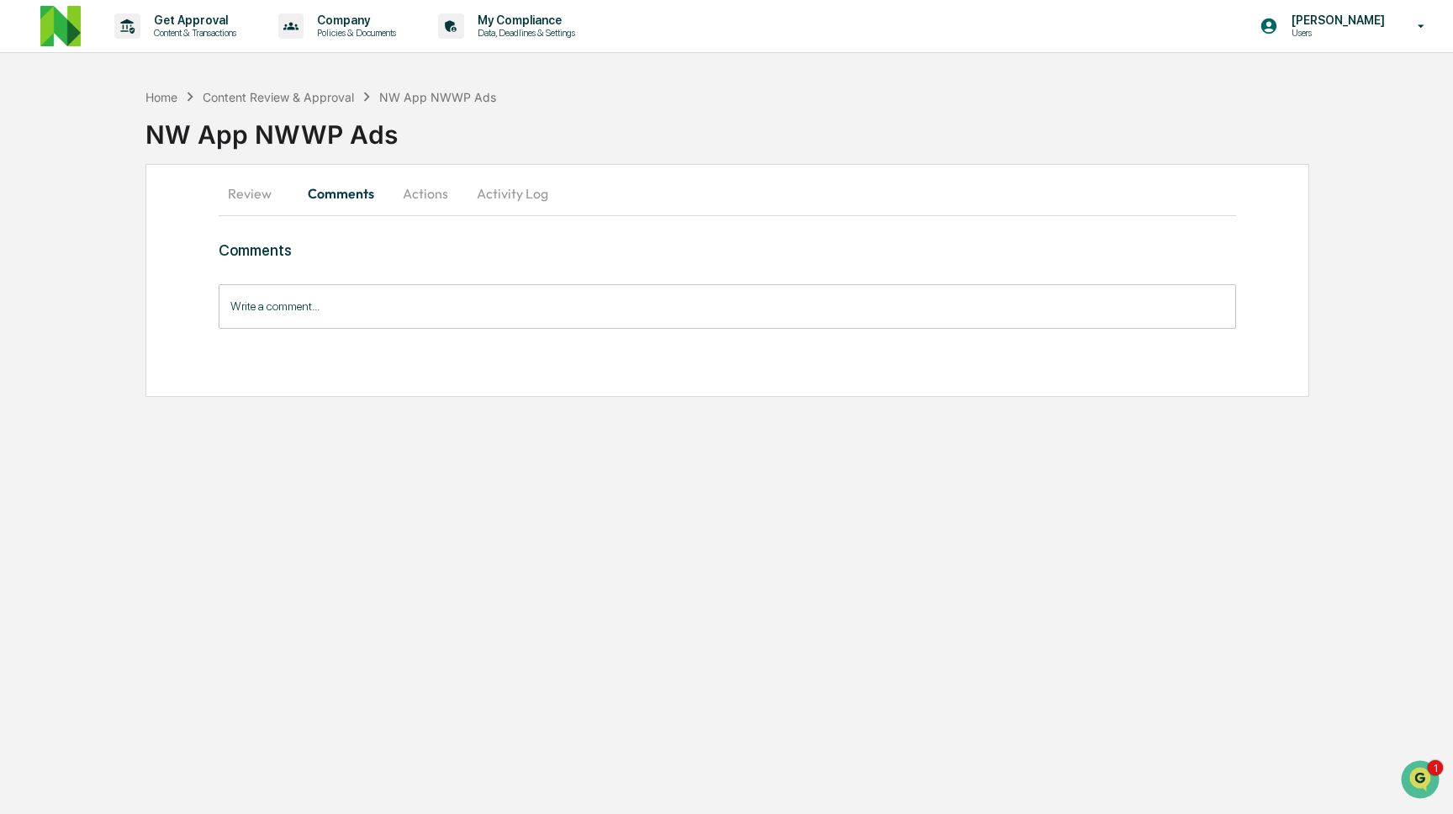
click at [251, 195] on button "Review" at bounding box center [257, 193] width 76 height 40
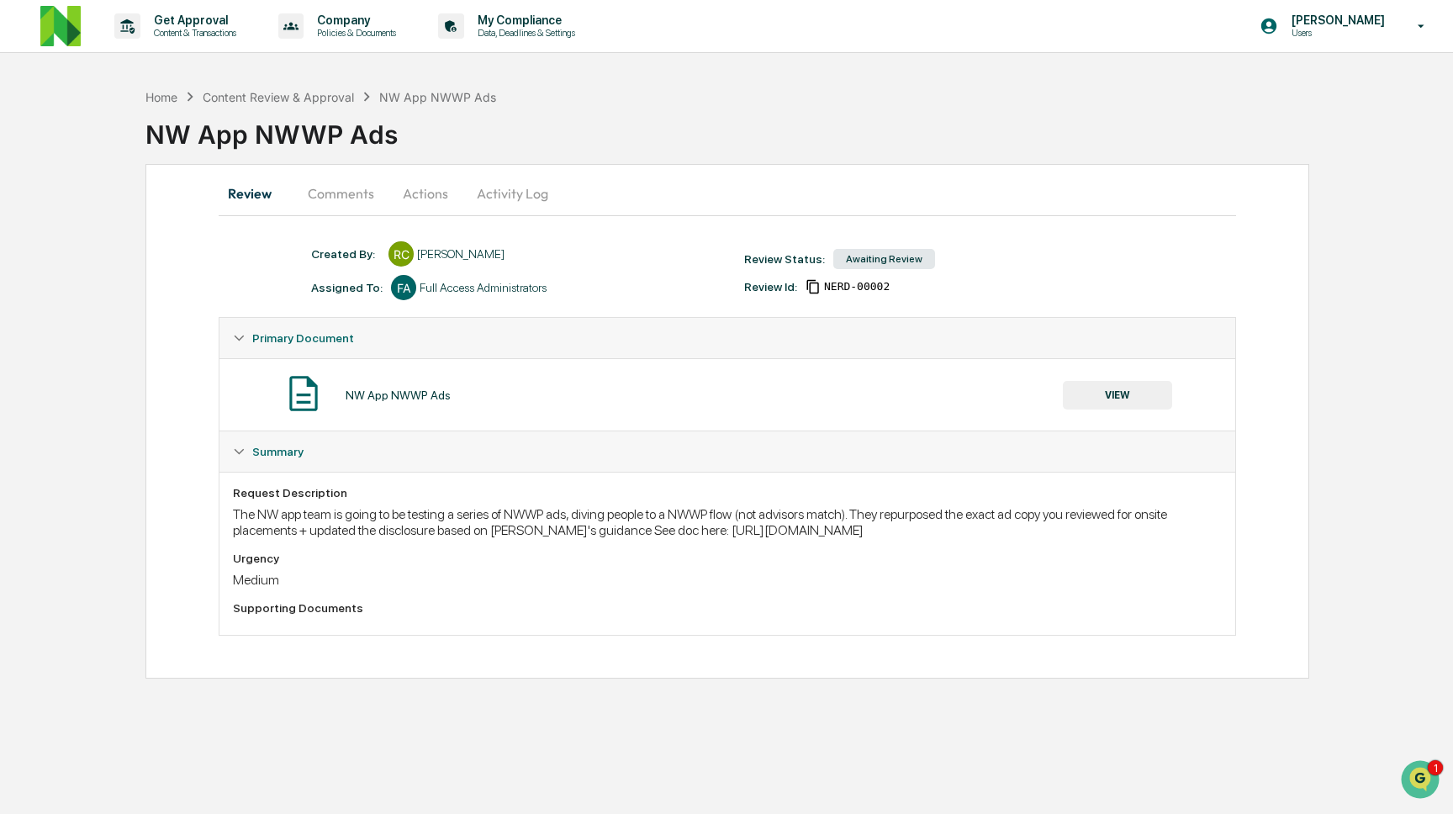
drag, startPoint x: 968, startPoint y: 542, endPoint x: 219, endPoint y: 546, distance: 749.0
click at [219, 546] on div "Request Description The NW app team is going to be testing a series of NWWP ads…" at bounding box center [726, 553] width 1015 height 163
copy div "[URL][DOMAIN_NAME]"
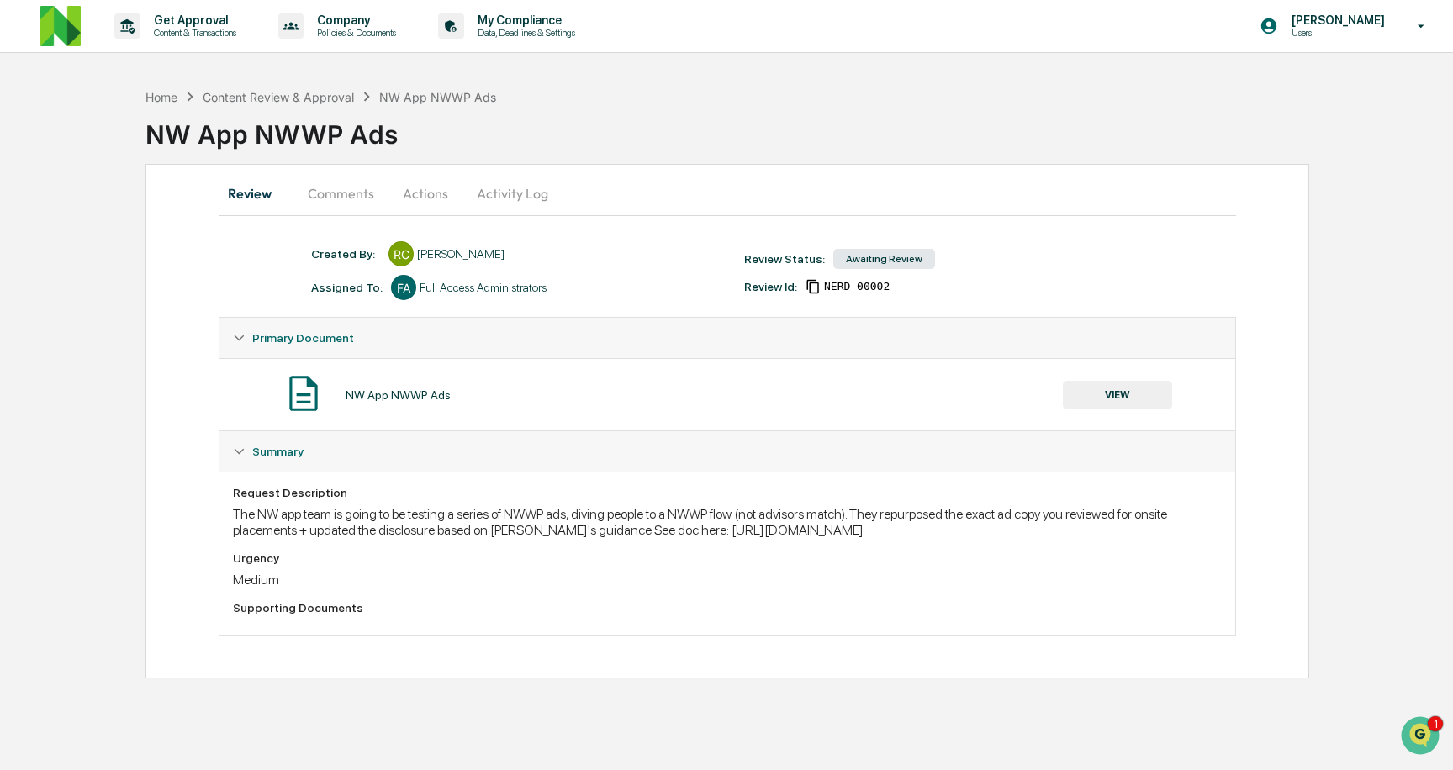
click at [355, 198] on button "Comments" at bounding box center [340, 193] width 93 height 40
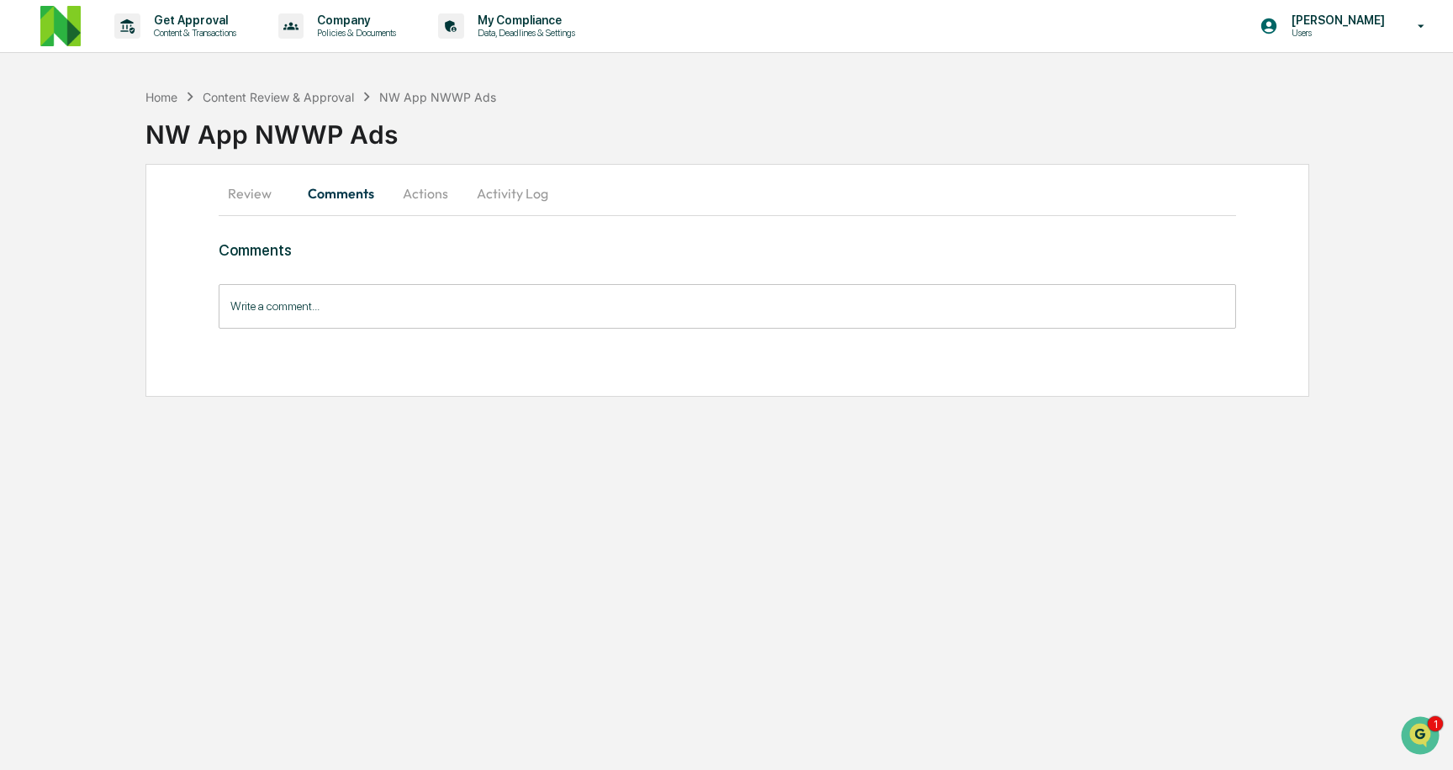
click at [372, 304] on input "Write a comment..." at bounding box center [727, 306] width 1017 height 45
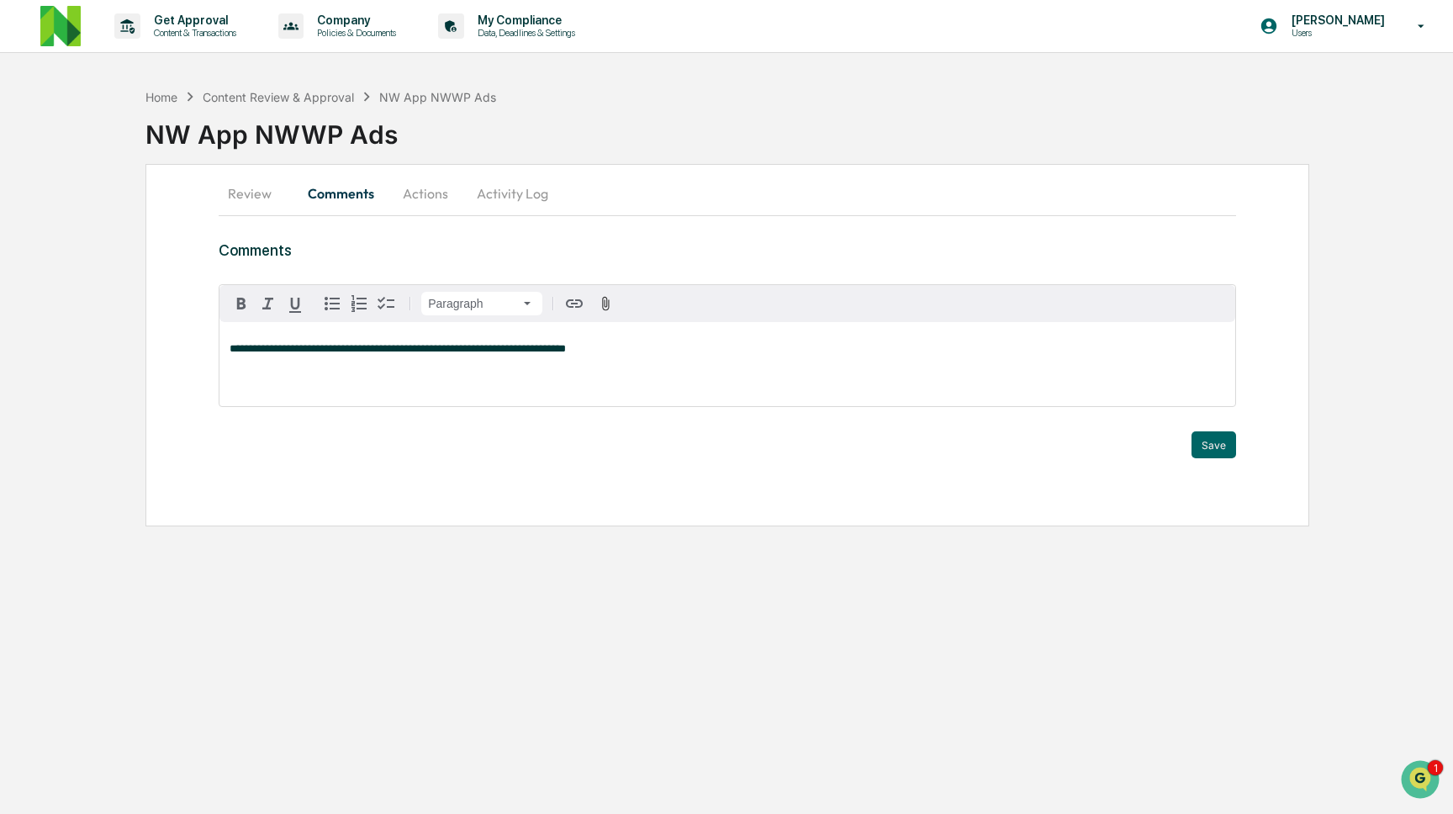
click at [338, 377] on div "**********" at bounding box center [726, 364] width 1015 height 84
drag, startPoint x: 792, startPoint y: 367, endPoint x: 709, endPoint y: 358, distance: 83.6
click at [709, 358] on div "**********" at bounding box center [726, 364] width 1015 height 84
click at [651, 351] on span "**********" at bounding box center [569, 348] width 681 height 11
click at [208, 39] on div "Get Approval Content & Transactions" at bounding box center [181, 26] width 147 height 52
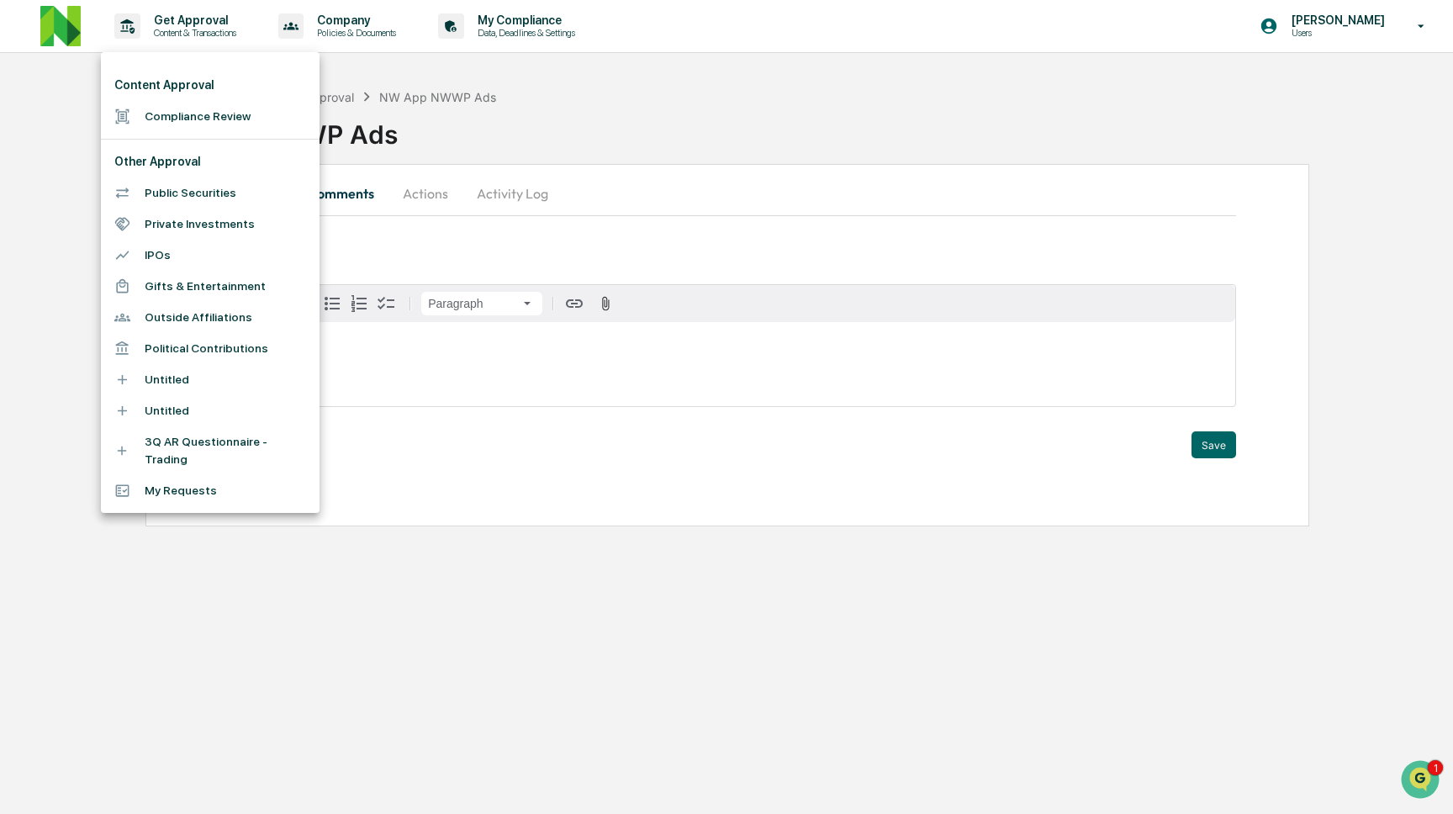
click at [207, 117] on li "Compliance Review" at bounding box center [210, 116] width 219 height 31
